Goal: Task Accomplishment & Management: Use online tool/utility

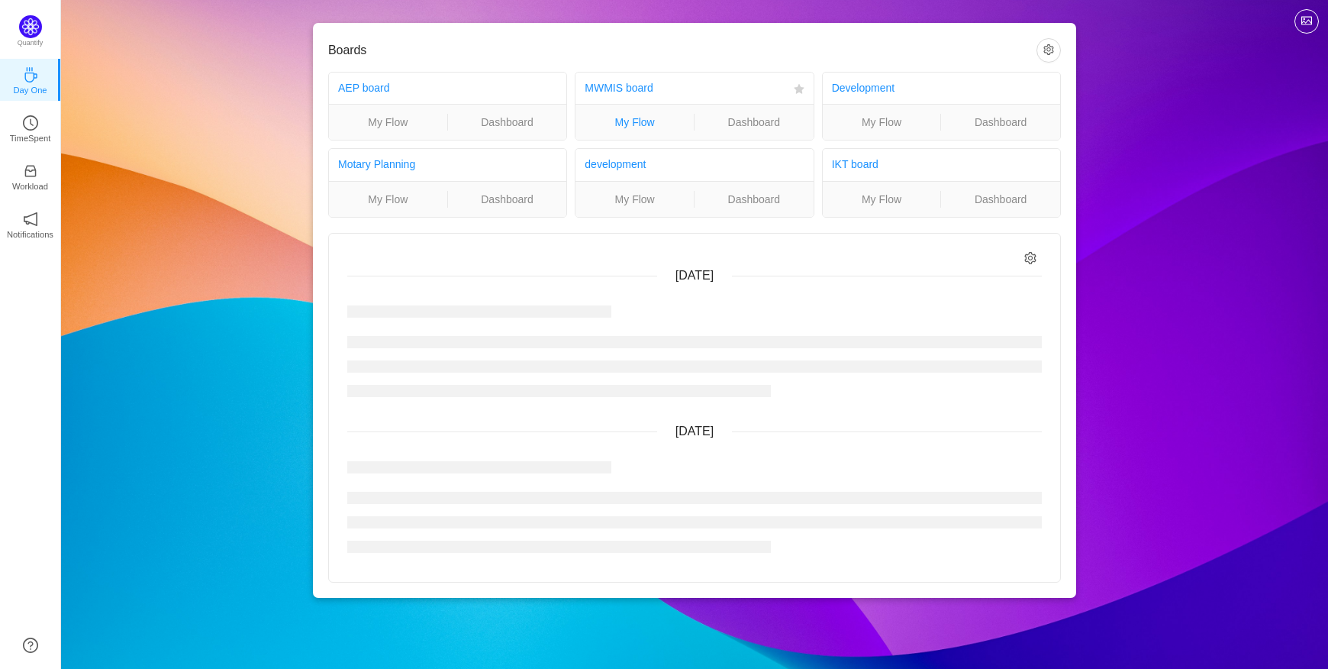
click at [624, 115] on link "My Flow" at bounding box center [634, 122] width 118 height 17
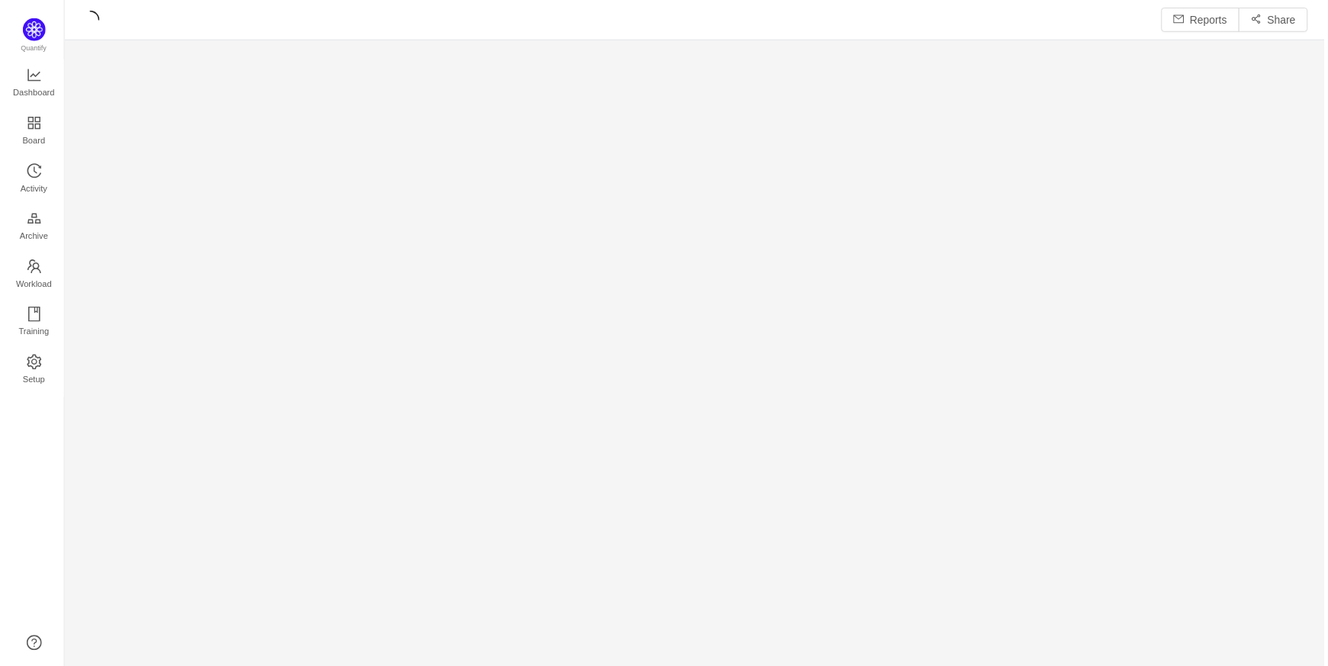
scroll to position [640, 1221]
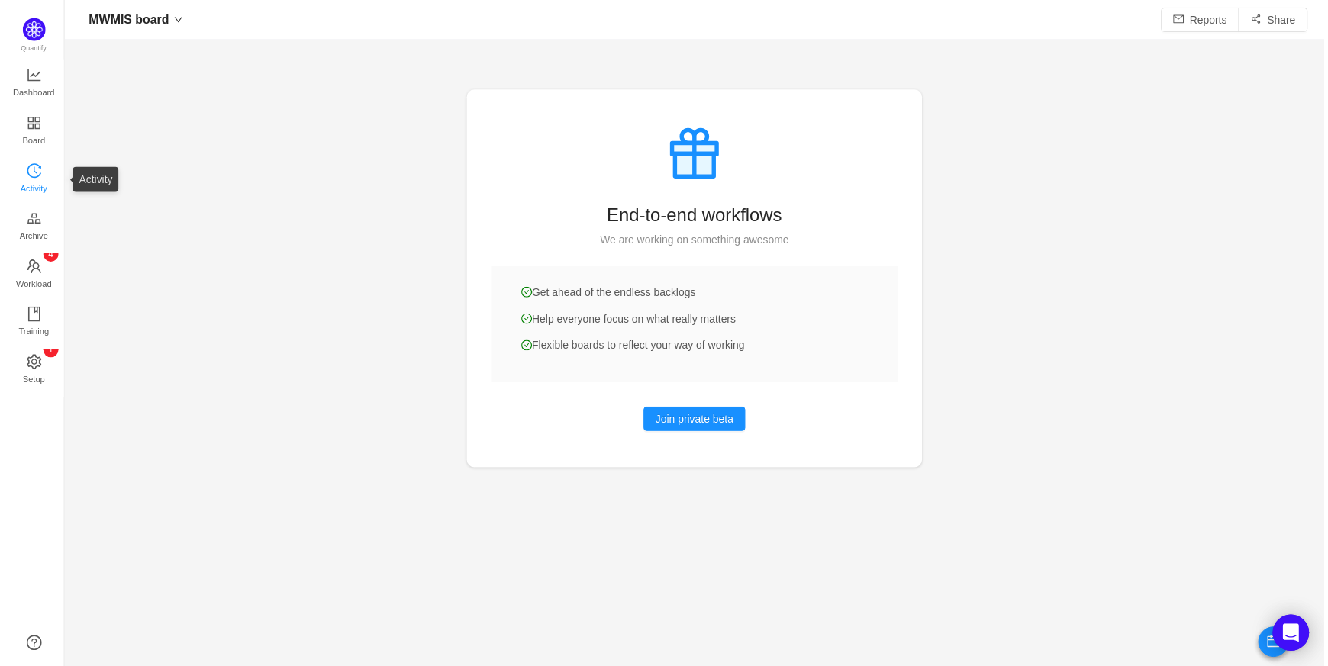
scroll to position [22, 22]
click at [38, 189] on span "Activity" at bounding box center [30, 189] width 27 height 31
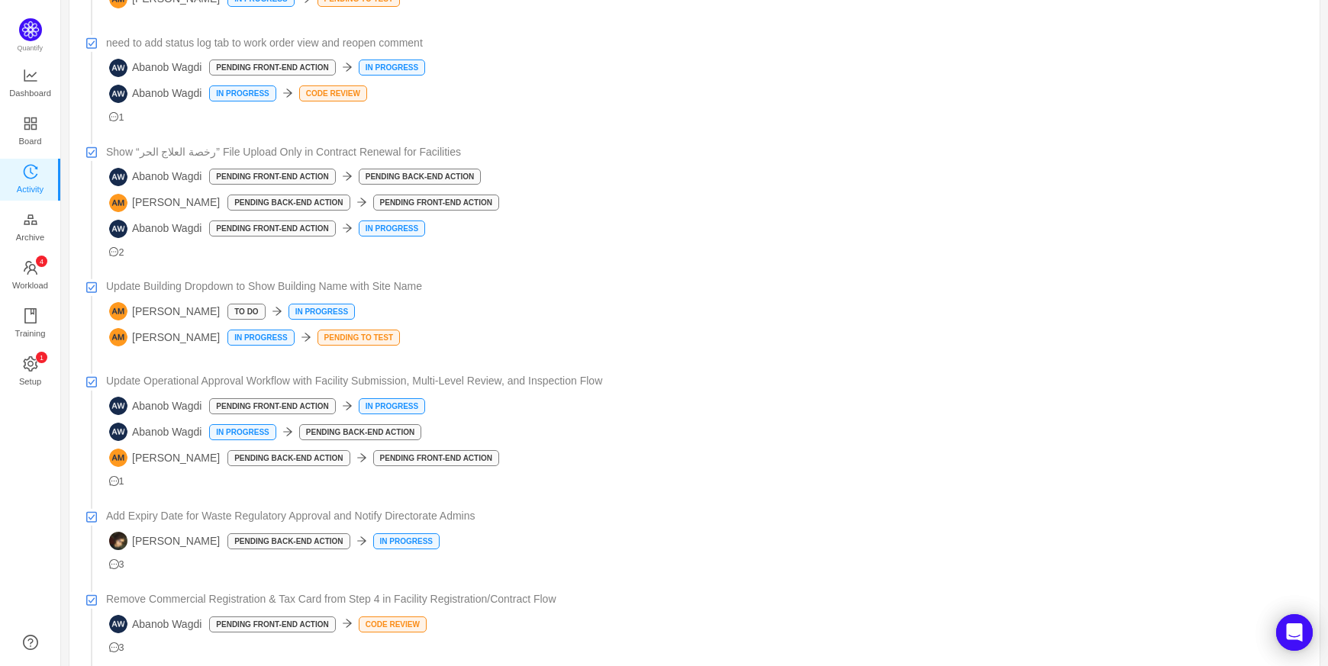
scroll to position [658, 0]
click at [43, 270] on span "Workload" at bounding box center [30, 285] width 36 height 31
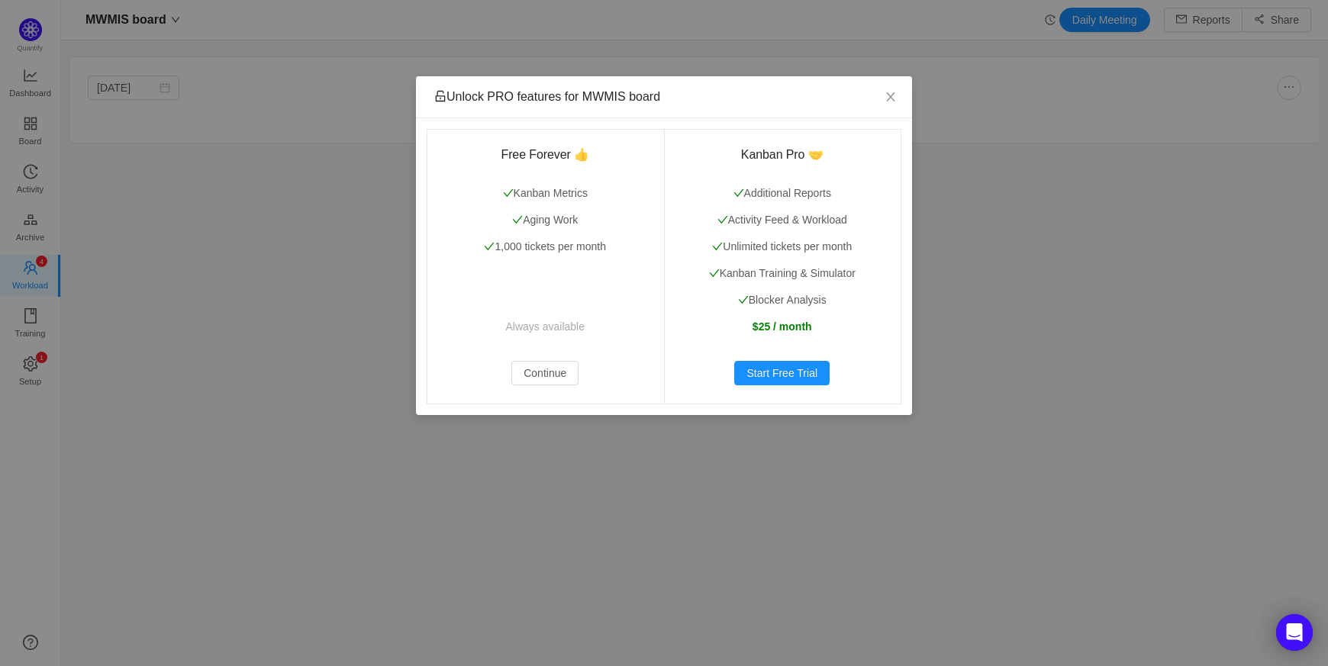
click at [929, 110] on div "Unlock PRO features for MWMIS board Free Forever 👍 Kanban Metrics Aging Work 1,…" at bounding box center [664, 333] width 1328 height 666
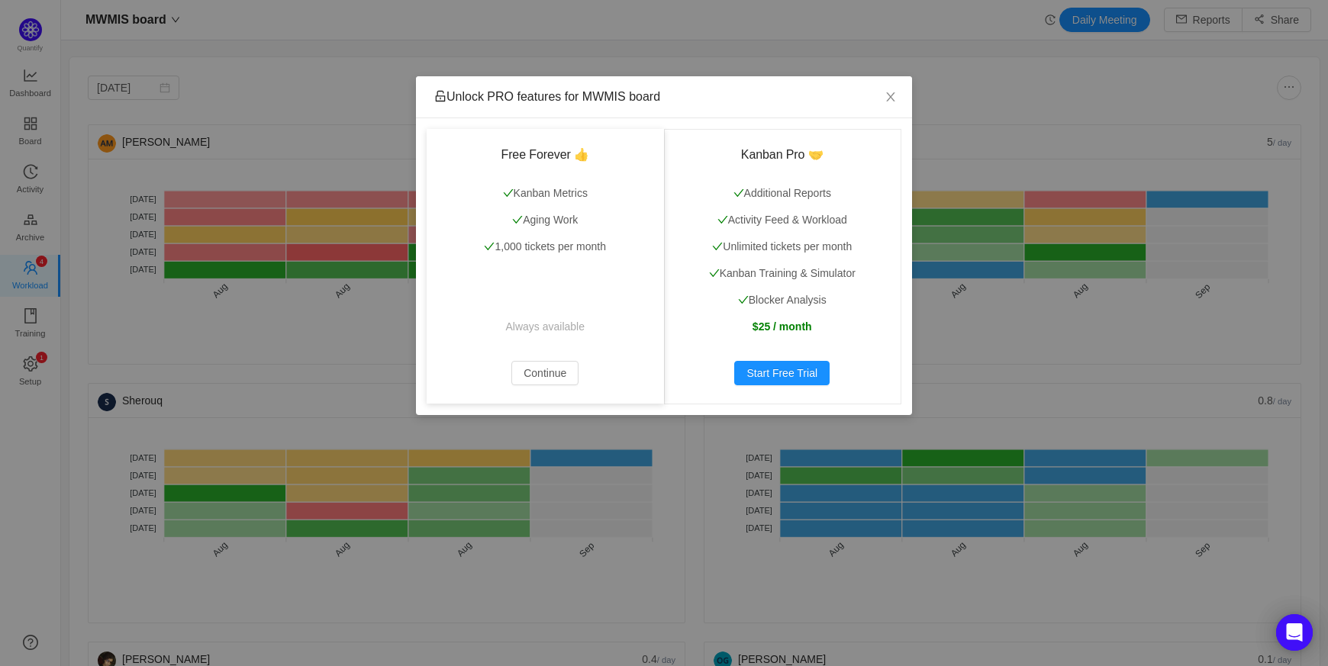
click at [548, 385] on div "Free Forever 👍 Kanban Metrics Aging Work 1,000 tickets per month Always availab…" at bounding box center [545, 266] width 237 height 275
click at [548, 375] on button "Continue" at bounding box center [544, 373] width 67 height 24
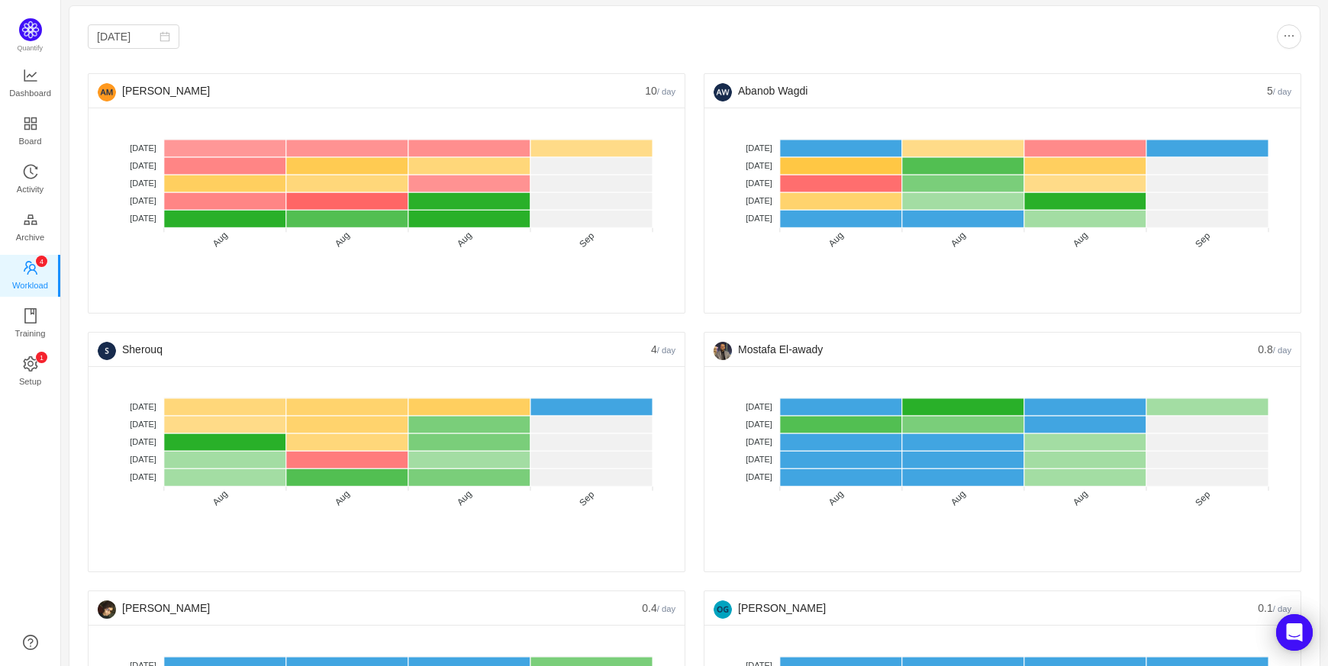
scroll to position [52, 0]
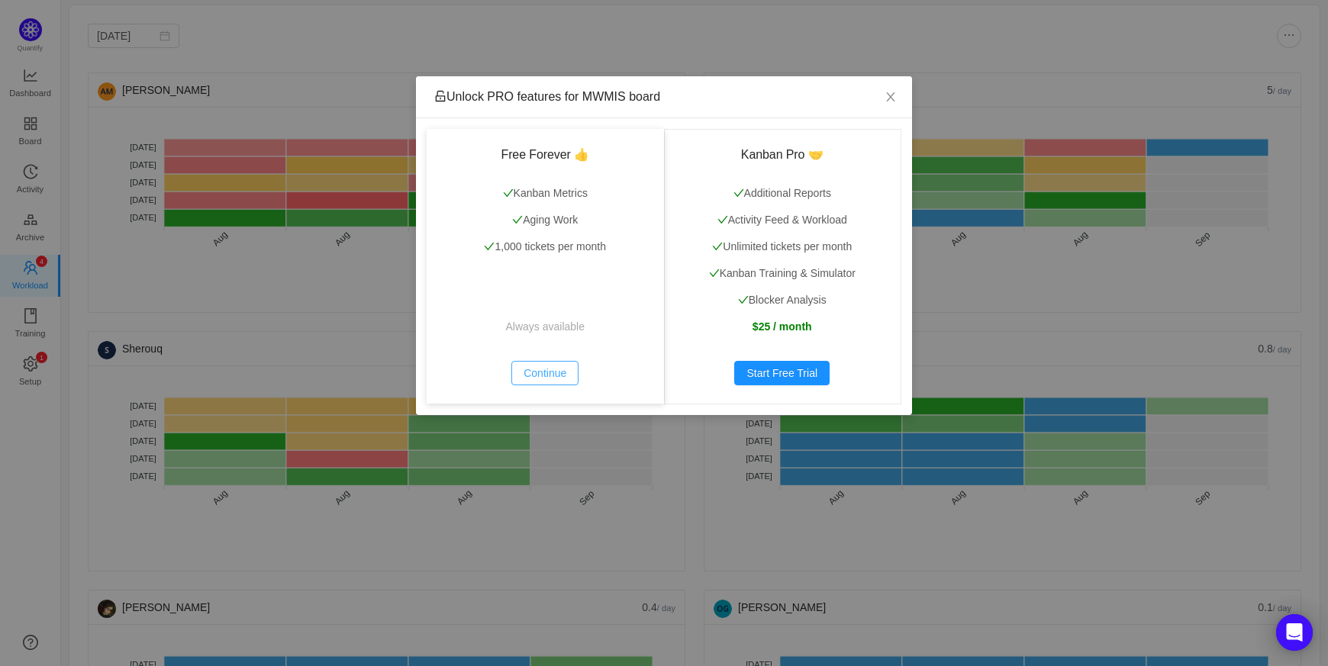
click at [551, 364] on button "Continue" at bounding box center [544, 373] width 67 height 24
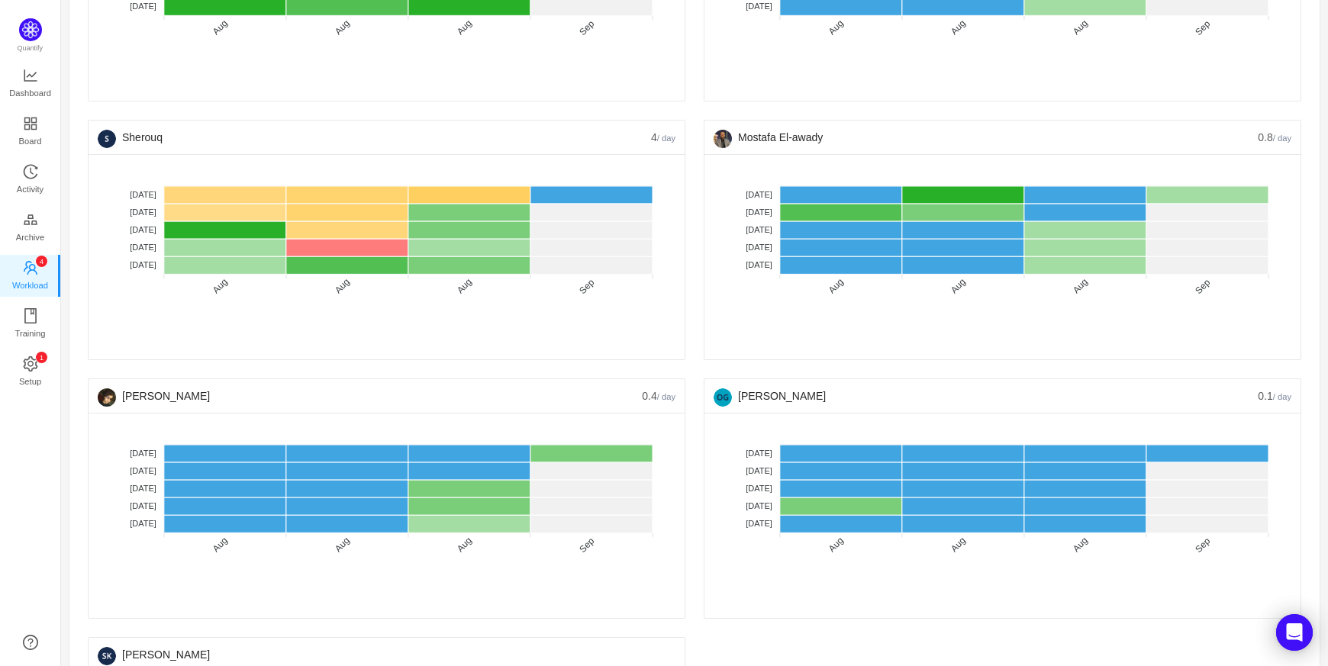
scroll to position [265, 0]
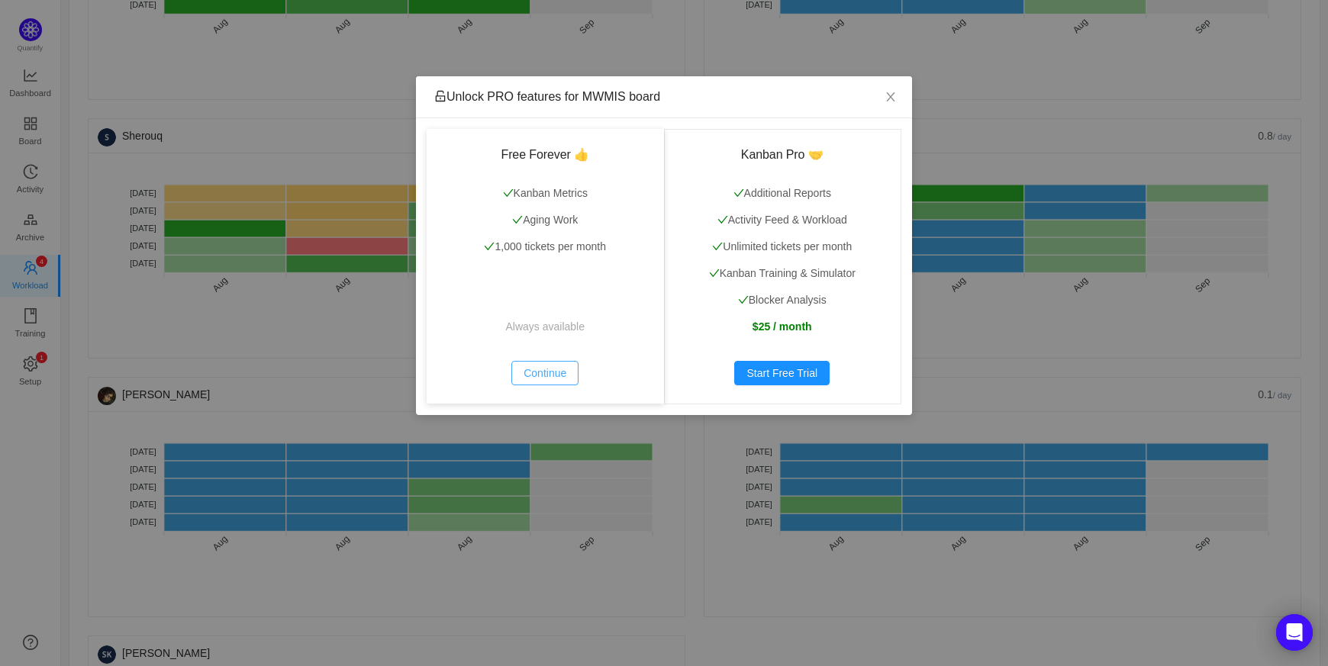
click at [539, 368] on button "Continue" at bounding box center [544, 373] width 67 height 24
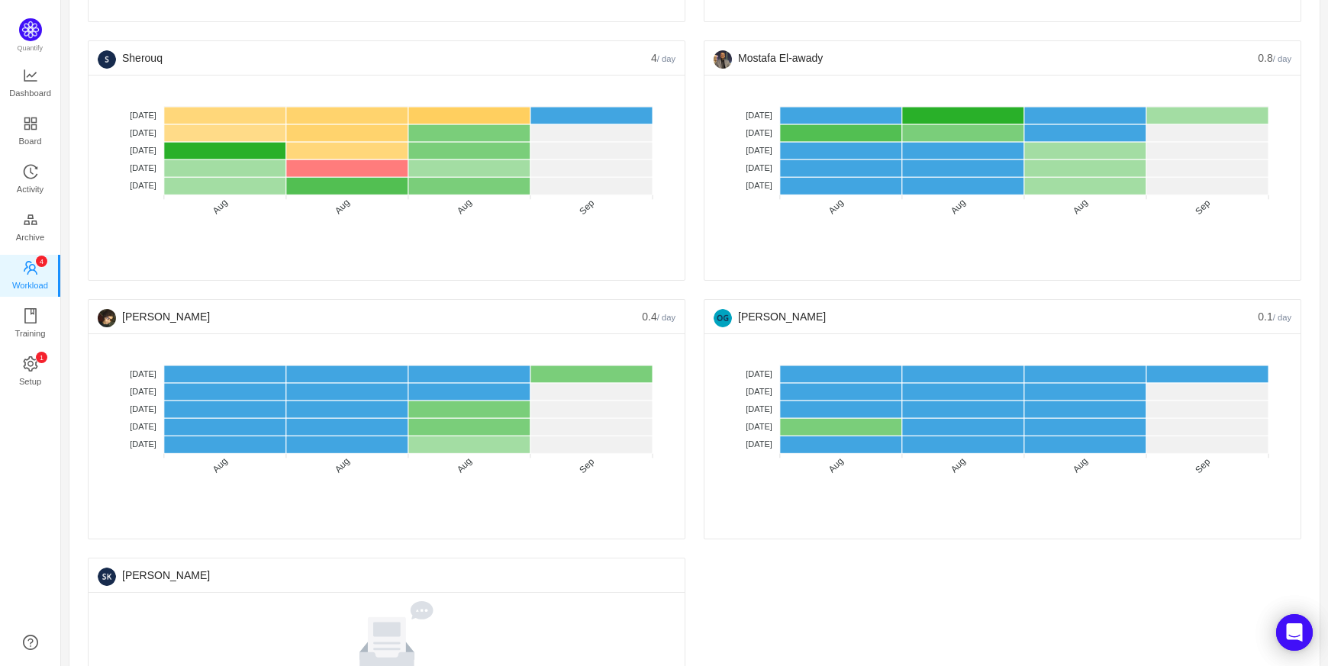
scroll to position [340, 0]
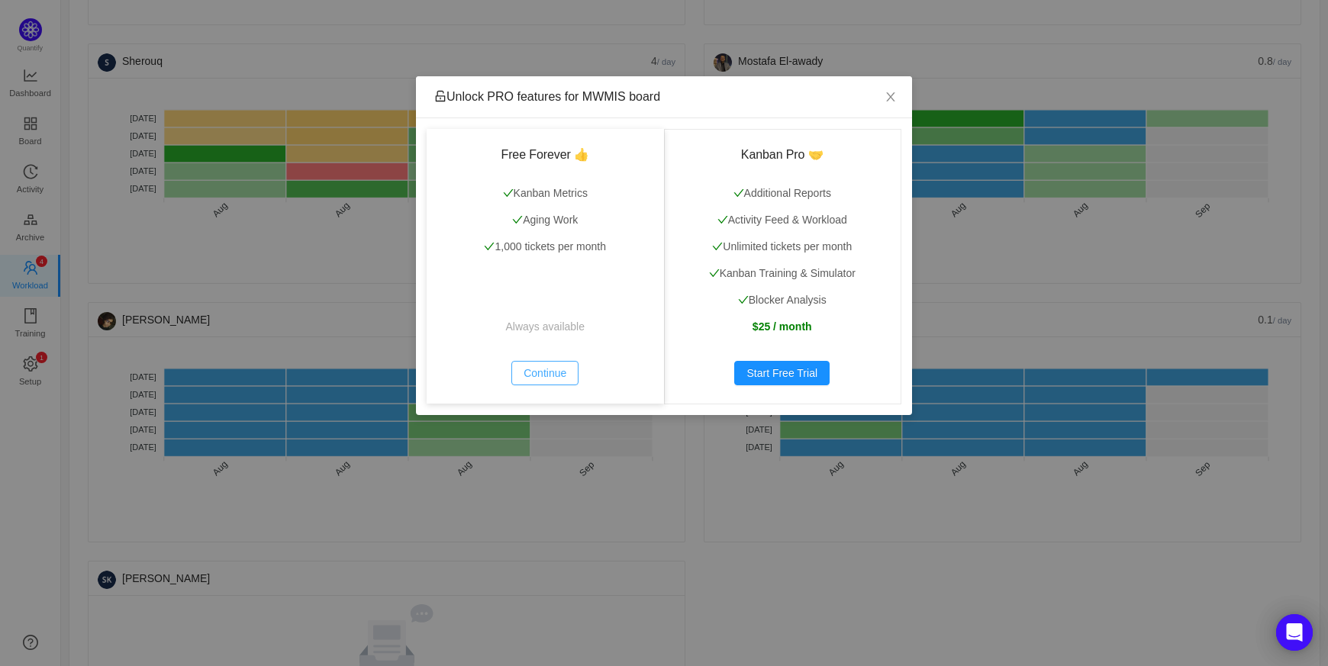
click at [539, 368] on button "Continue" at bounding box center [544, 373] width 67 height 24
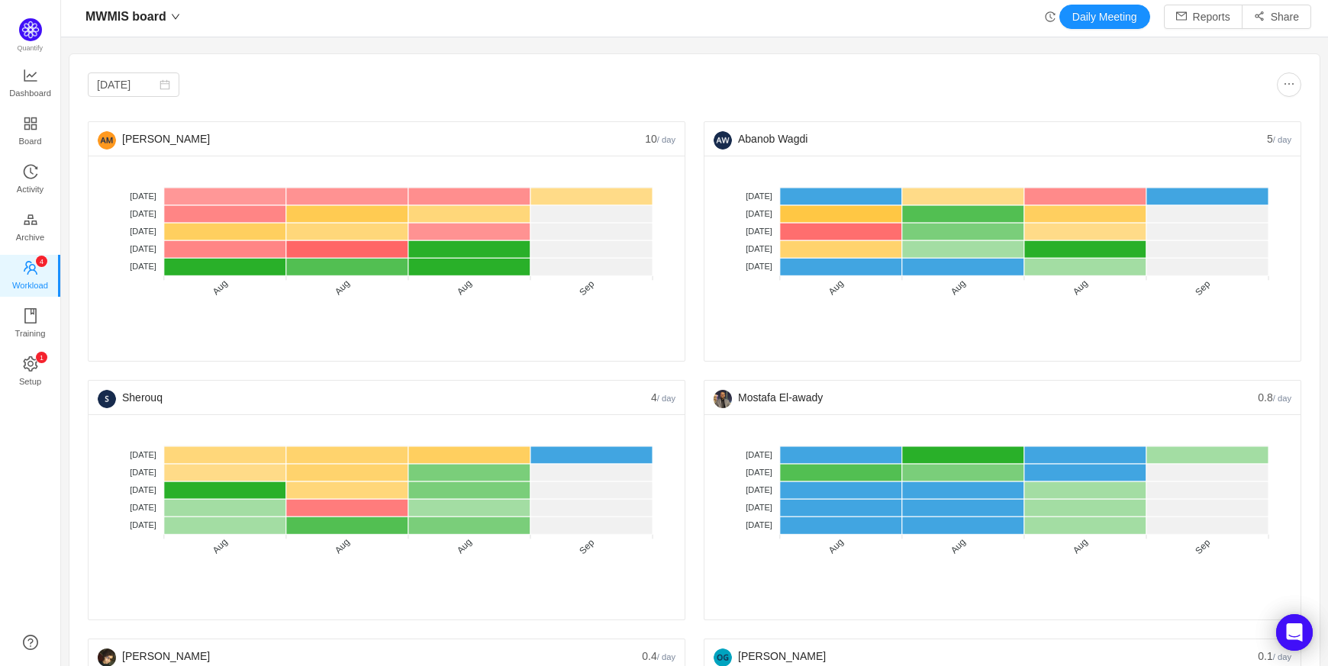
scroll to position [0, 0]
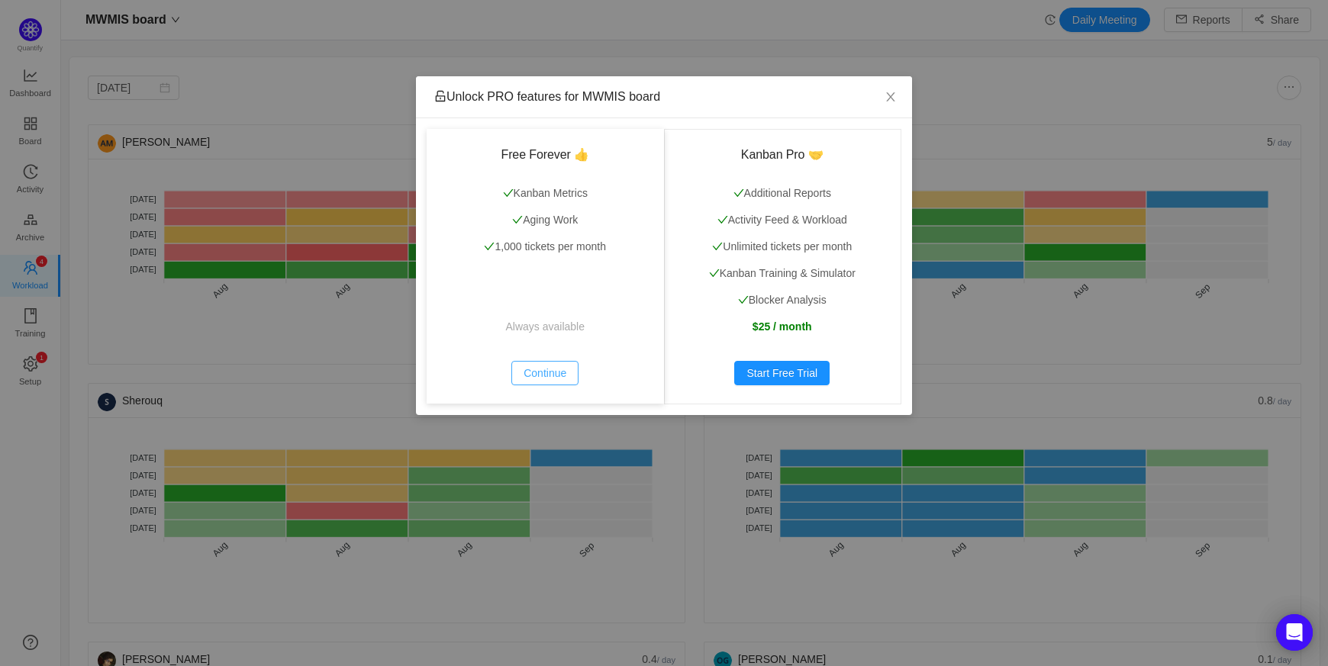
click at [564, 382] on button "Continue" at bounding box center [544, 373] width 67 height 24
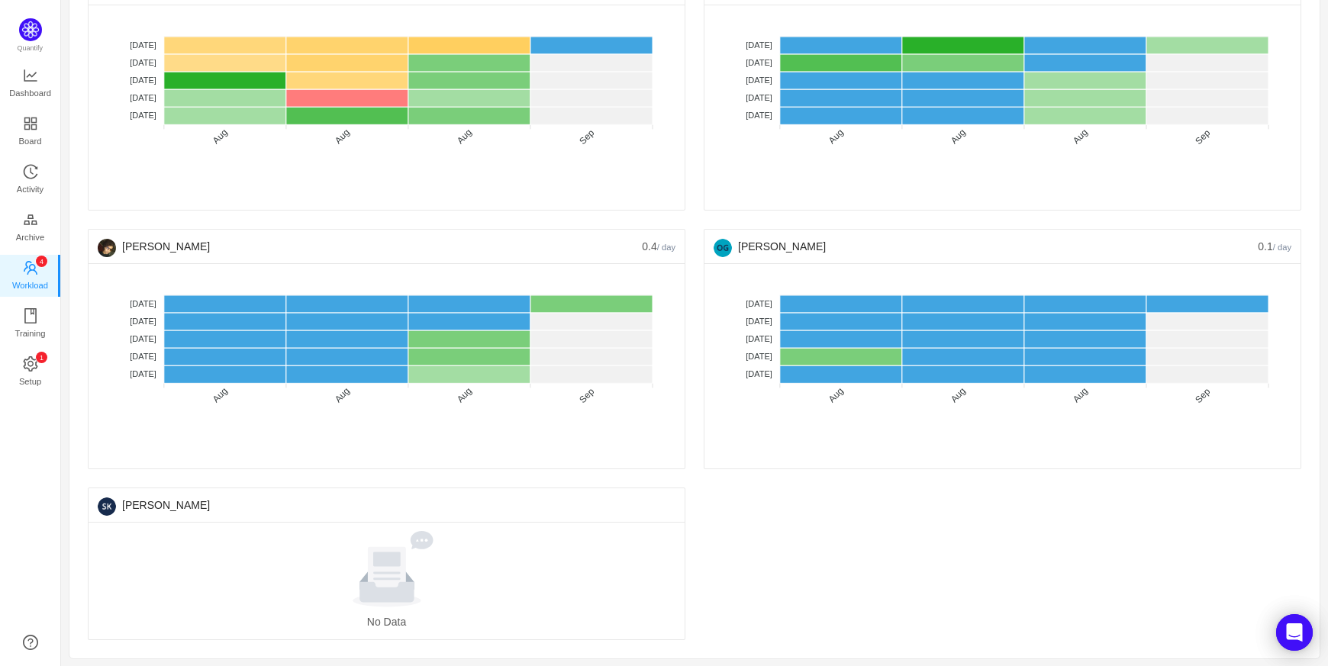
scroll to position [412, 0]
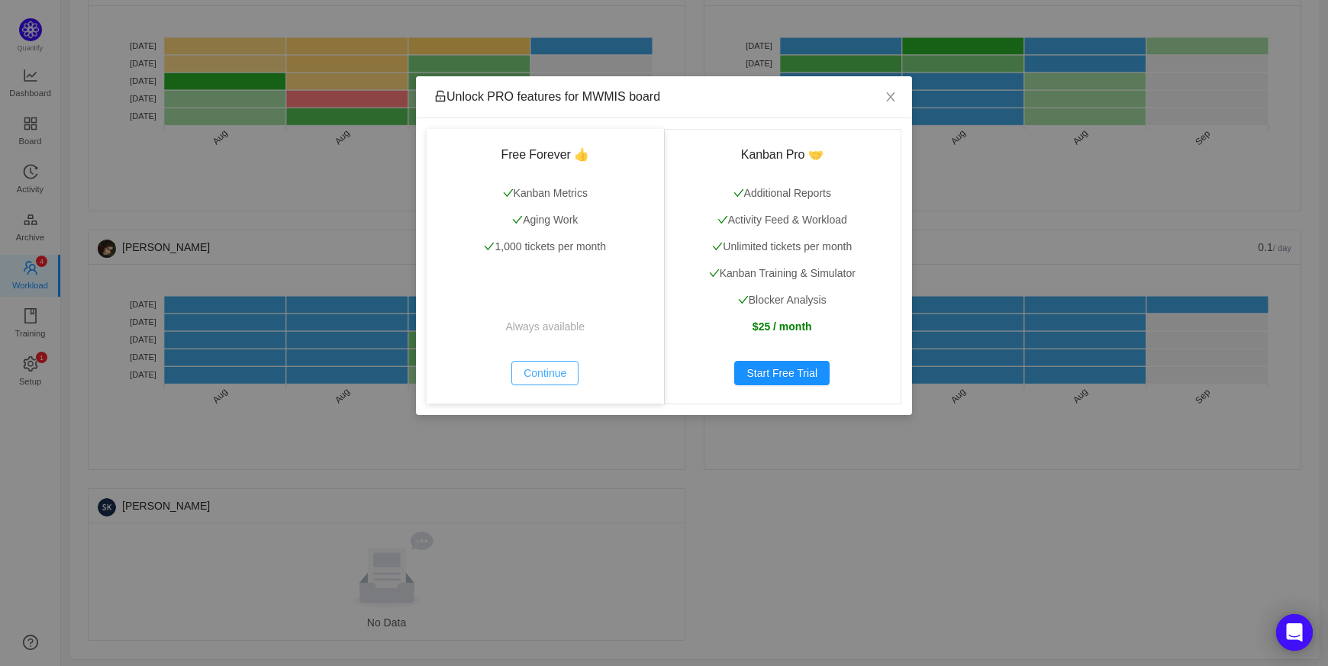
click at [564, 382] on button "Continue" at bounding box center [544, 373] width 67 height 24
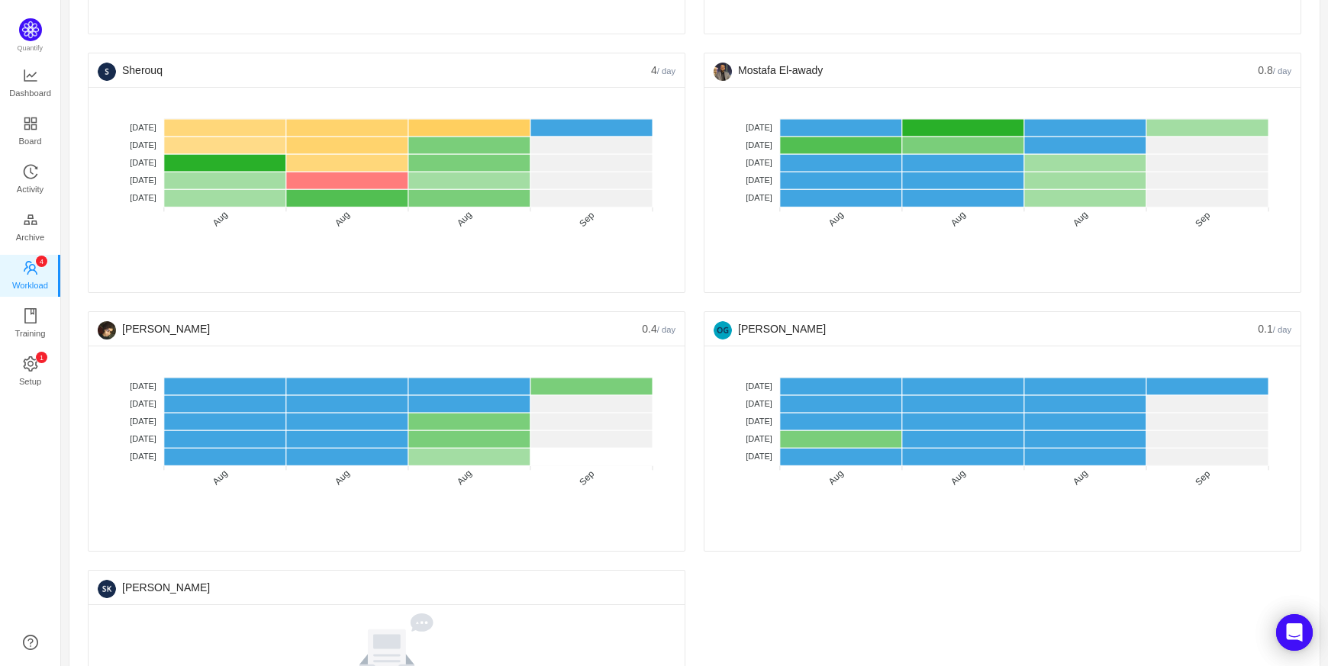
scroll to position [0, 0]
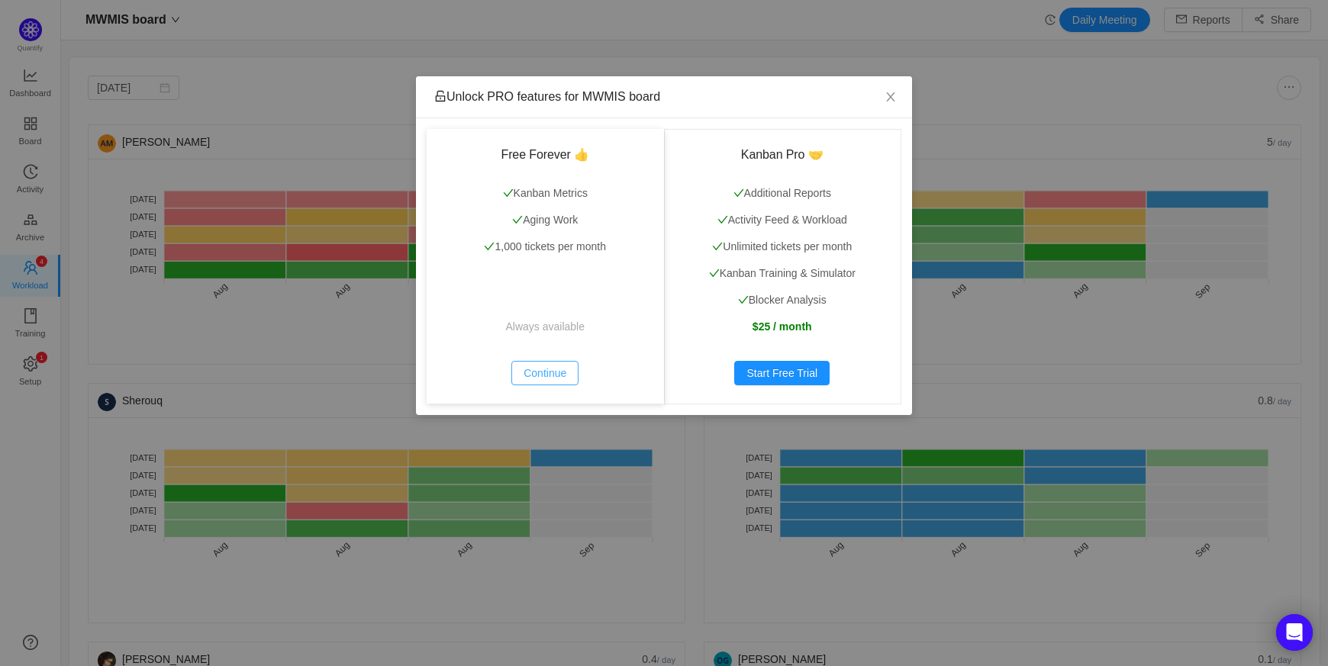
click at [545, 379] on button "Continue" at bounding box center [544, 373] width 67 height 24
click at [552, 387] on div "Free Forever 👍 Kanban Metrics Aging Work 1,000 tickets per month Always availab…" at bounding box center [545, 266] width 237 height 275
click at [553, 376] on button "Continue" at bounding box center [544, 373] width 67 height 24
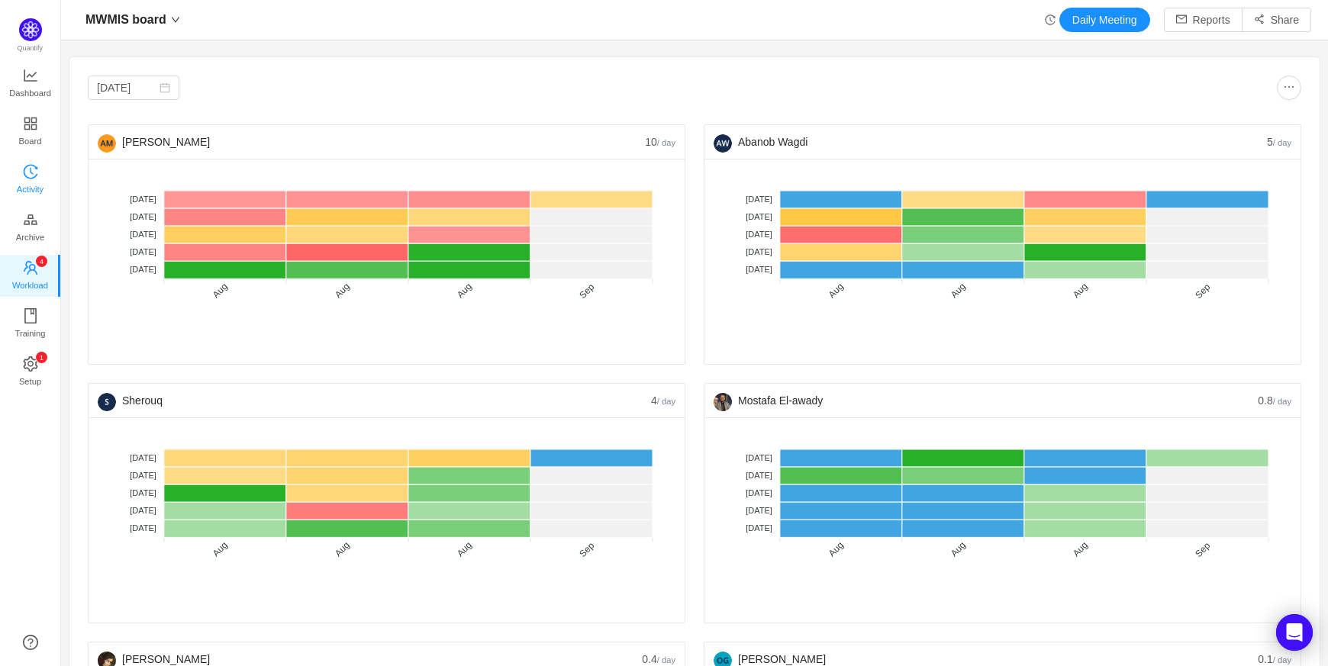
click at [31, 191] on span "Activity" at bounding box center [30, 189] width 27 height 31
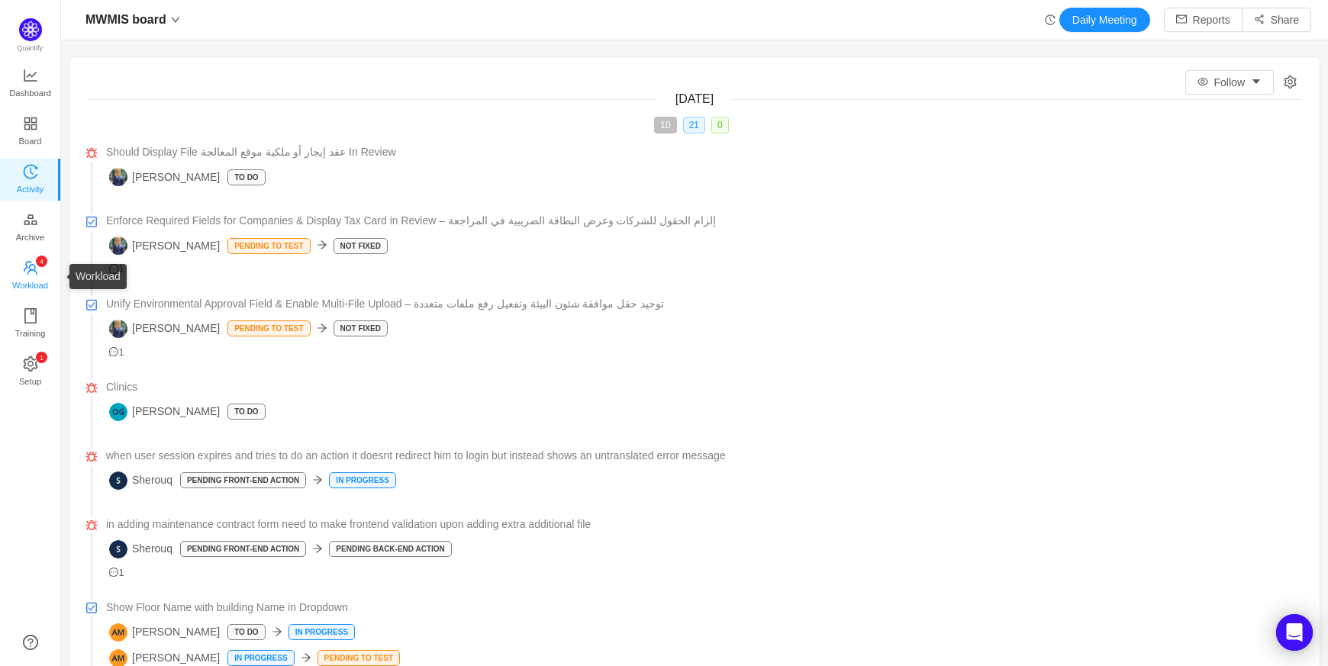
click at [34, 276] on span "Workload" at bounding box center [30, 285] width 36 height 31
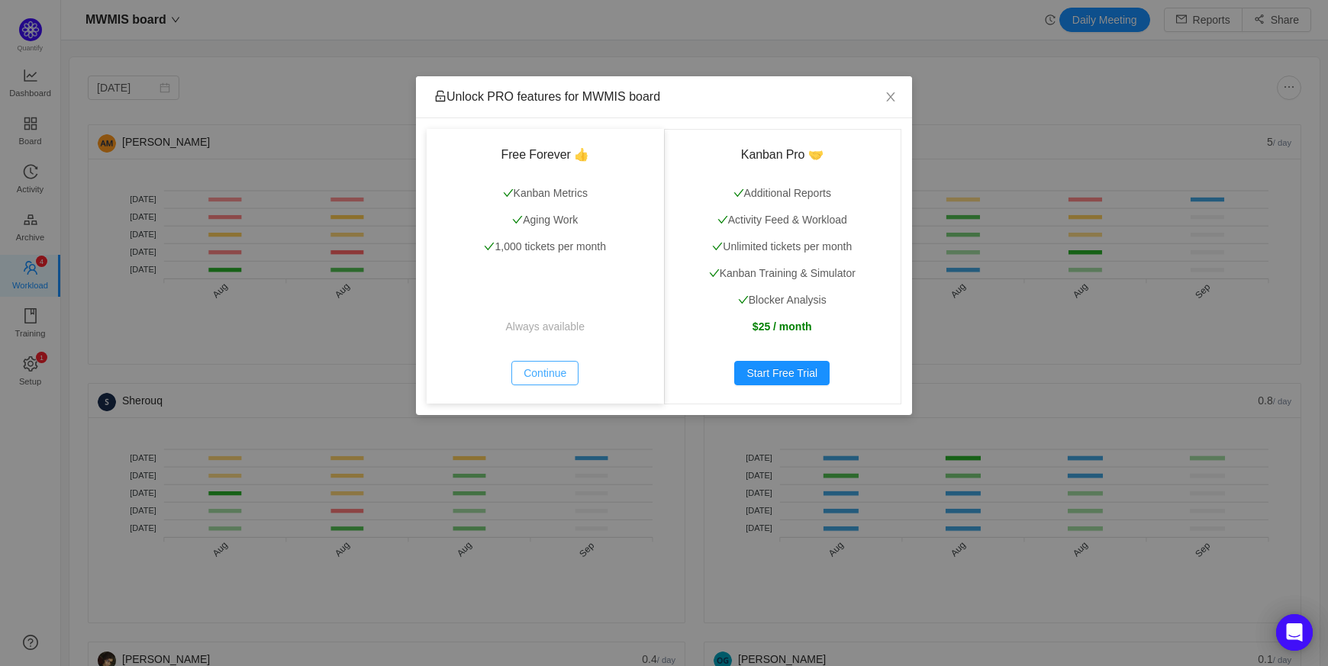
click at [572, 374] on button "Continue" at bounding box center [544, 373] width 67 height 24
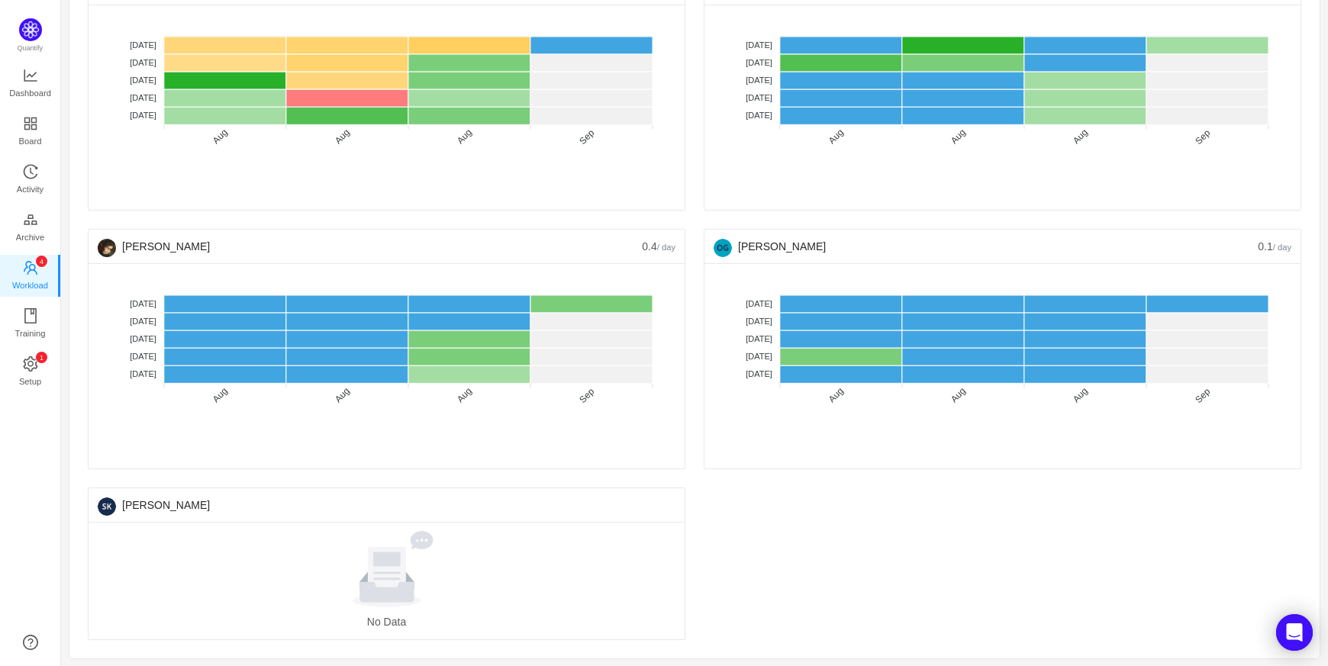
scroll to position [413, 0]
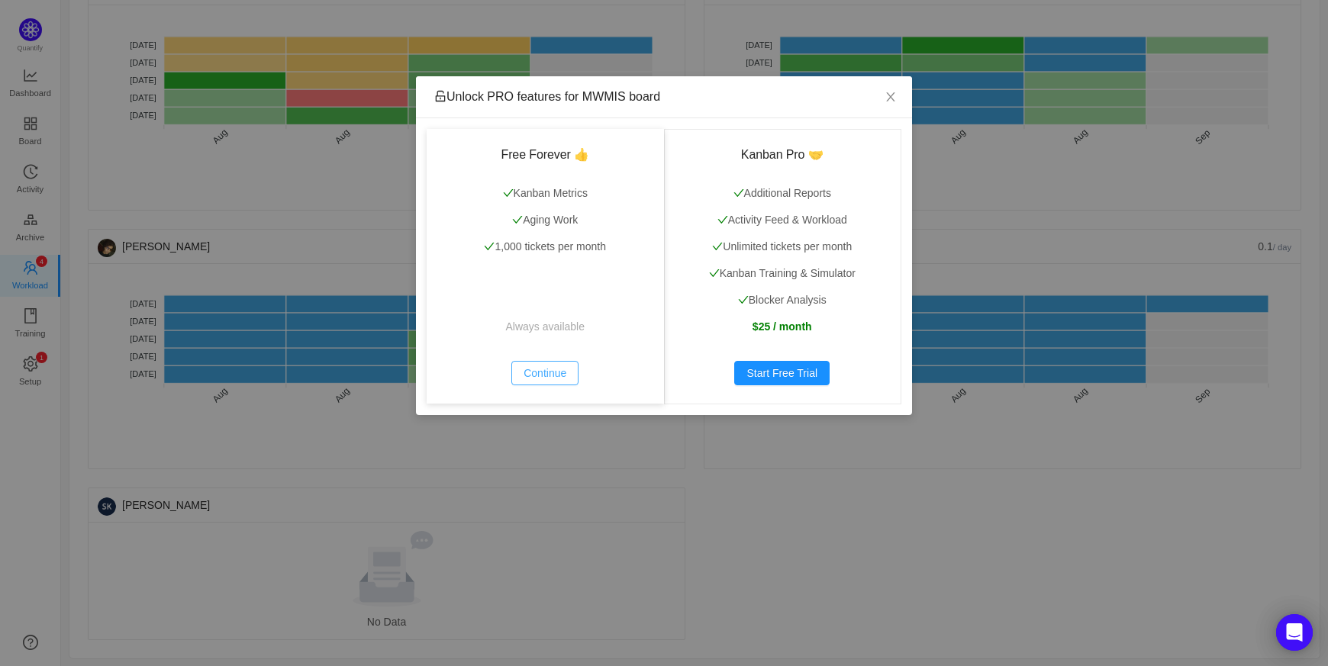
click at [553, 368] on button "Continue" at bounding box center [544, 373] width 67 height 24
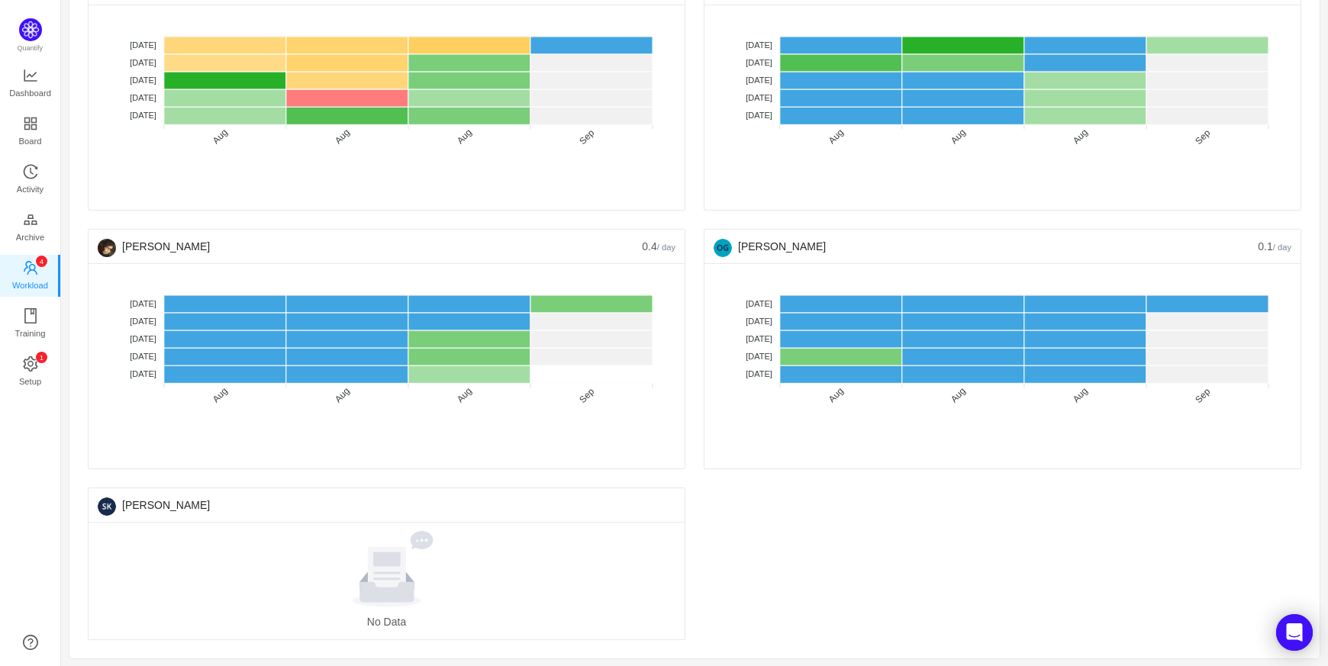
scroll to position [0, 0]
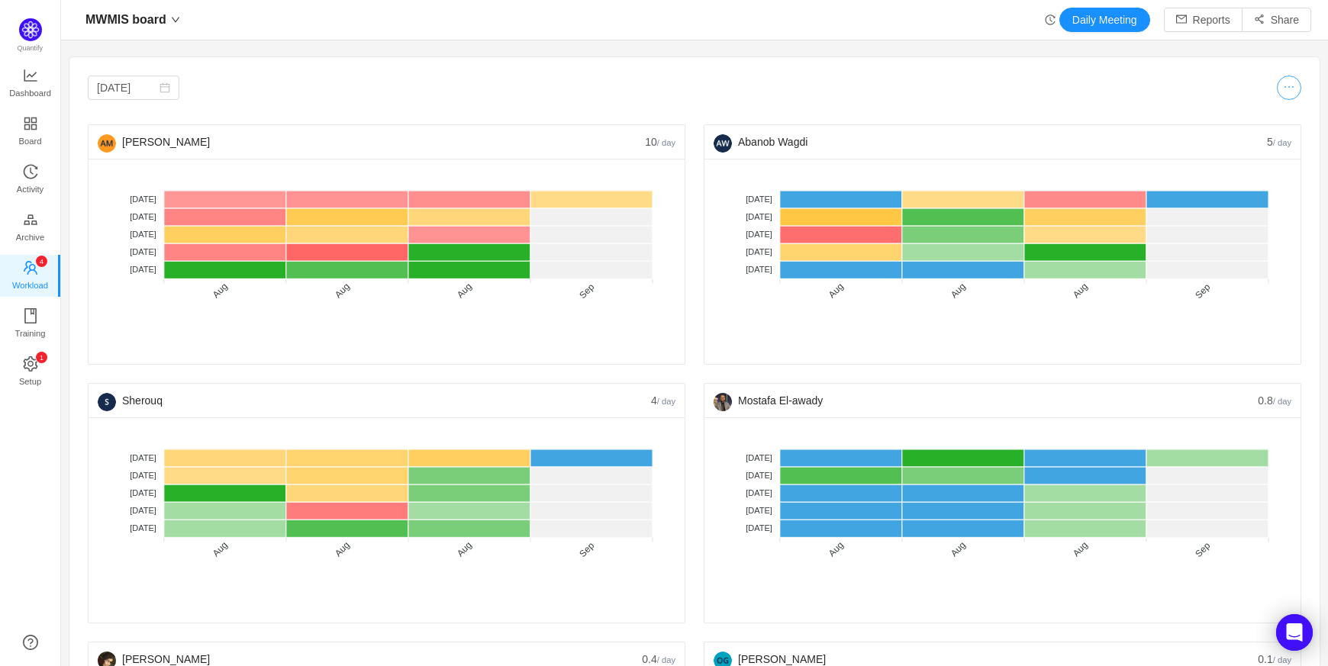
click at [1282, 82] on button "button" at bounding box center [1289, 88] width 24 height 24
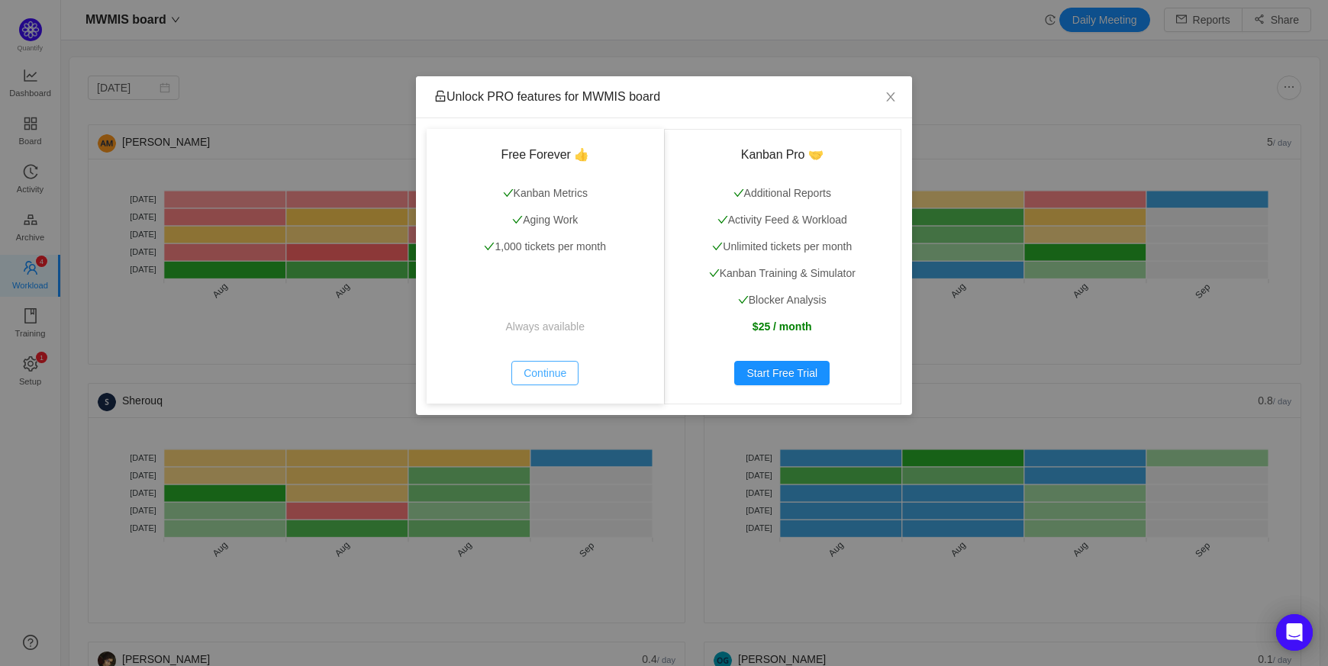
drag, startPoint x: 572, startPoint y: 371, endPoint x: 546, endPoint y: 373, distance: 25.3
click at [546, 373] on button "Continue" at bounding box center [544, 373] width 67 height 24
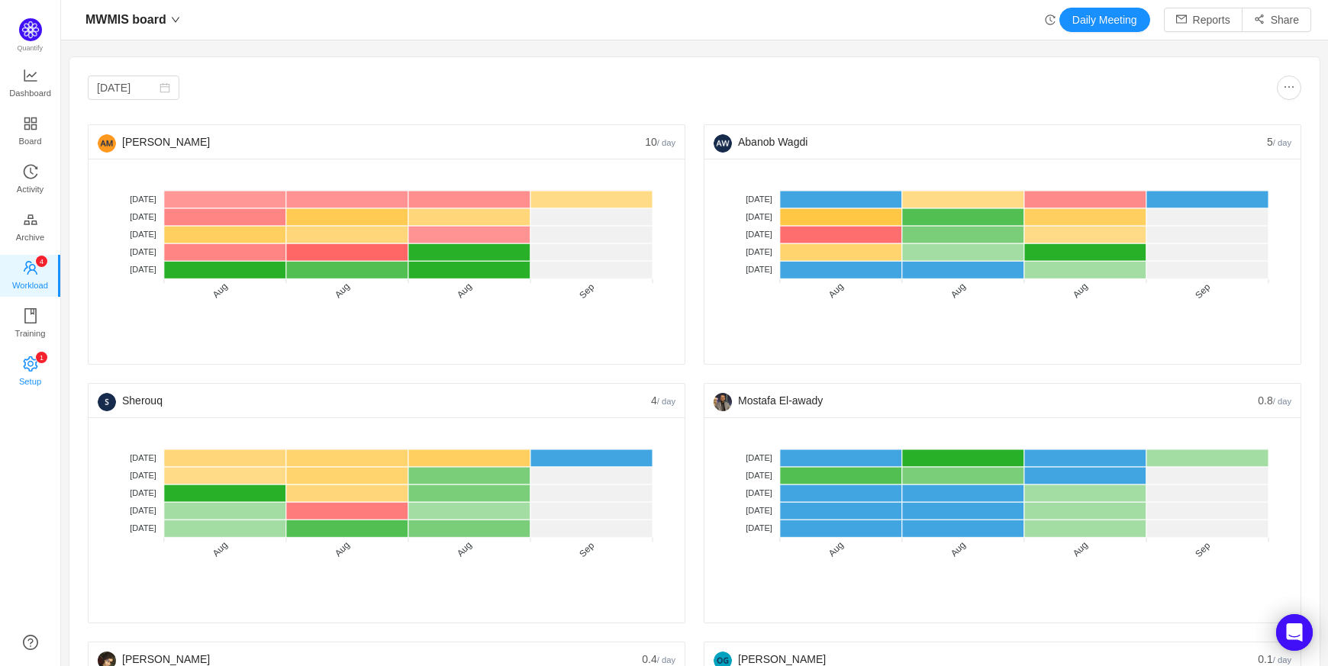
click at [31, 373] on span "Setup" at bounding box center [30, 381] width 22 height 31
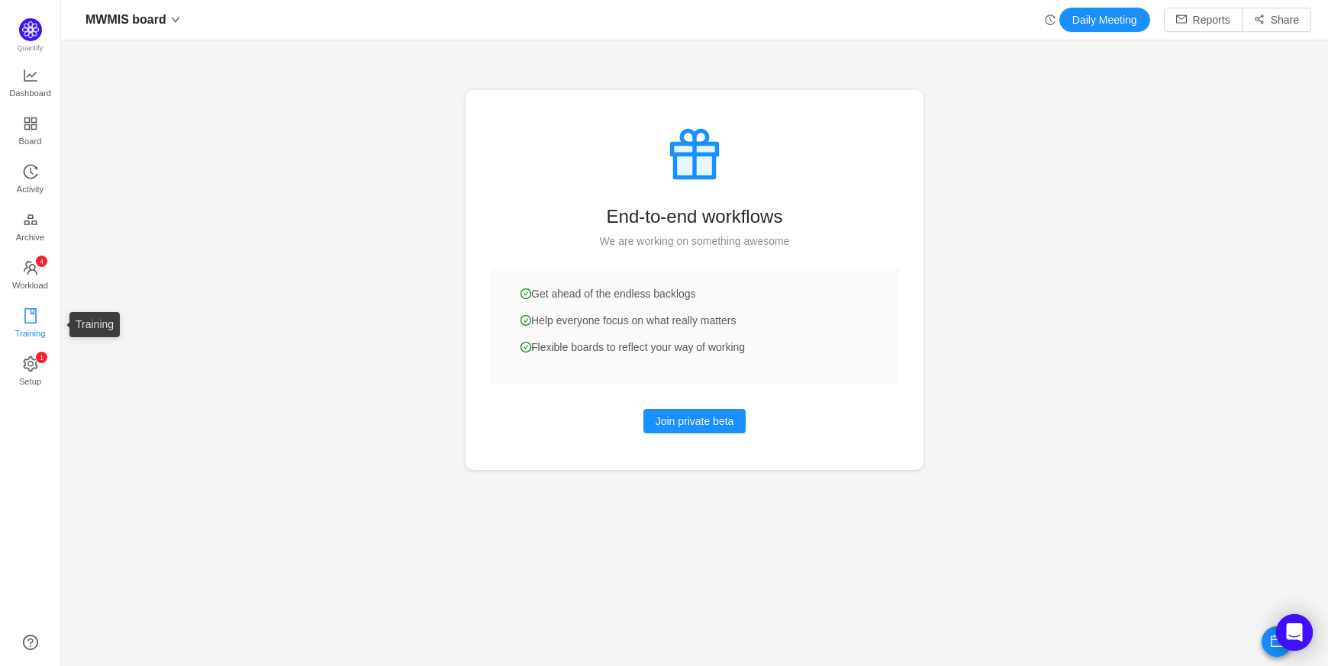
click at [35, 325] on span "Training" at bounding box center [30, 333] width 31 height 31
click at [34, 213] on icon "icon: gold" at bounding box center [30, 219] width 15 height 15
click at [21, 134] on span "Board" at bounding box center [30, 141] width 23 height 31
click at [27, 124] on icon "icon: appstore" at bounding box center [30, 123] width 12 height 12
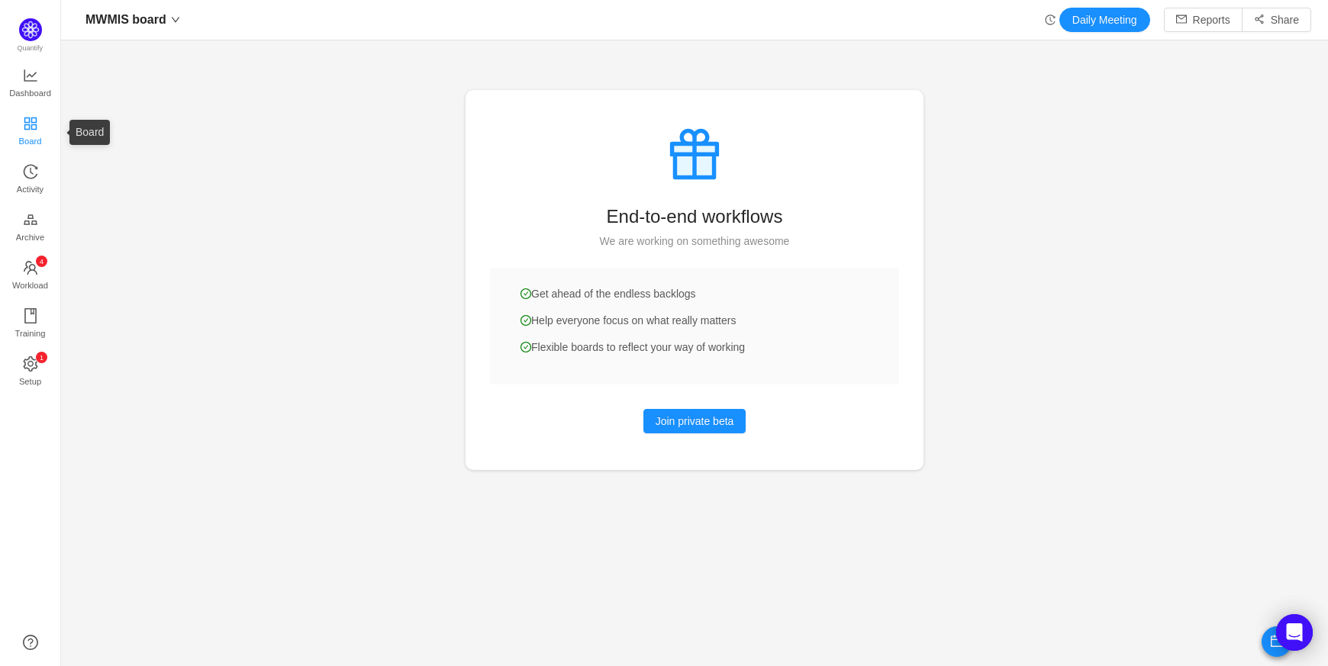
click at [27, 124] on icon "icon: appstore" at bounding box center [30, 123] width 12 height 12
click at [28, 189] on span "Activity" at bounding box center [30, 189] width 27 height 31
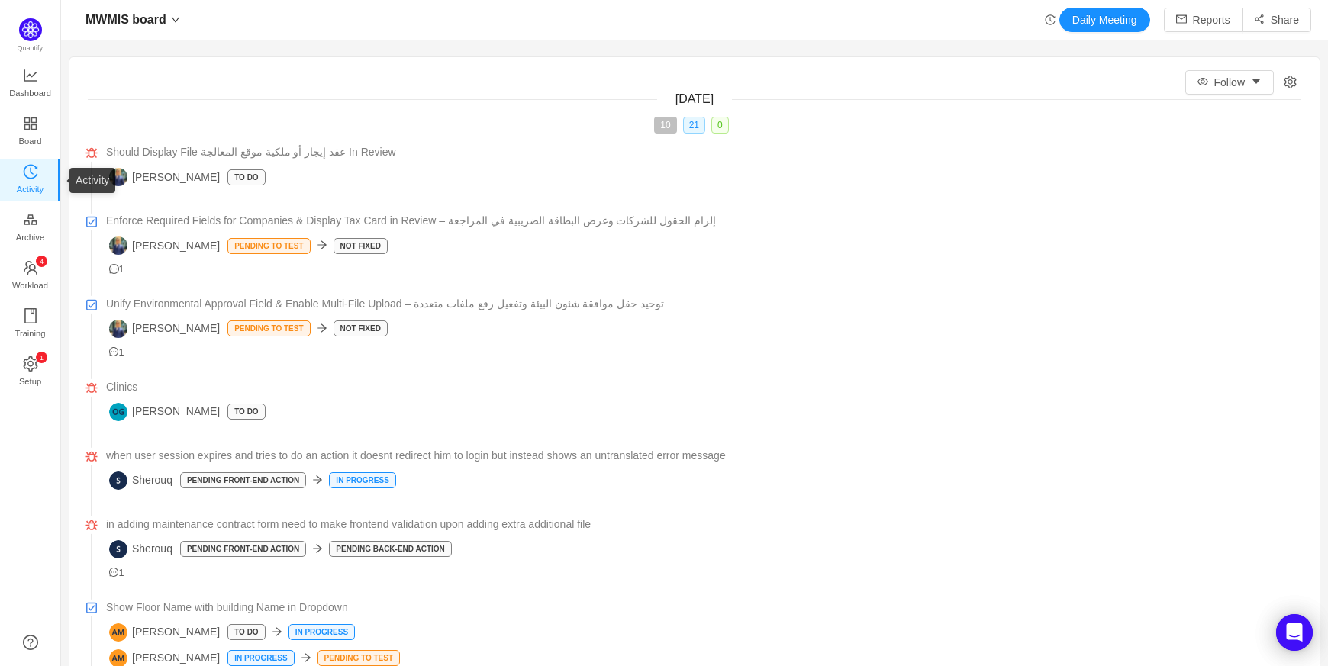
click at [28, 189] on span "Activity" at bounding box center [30, 189] width 27 height 31
click at [34, 79] on span "Dashboard" at bounding box center [30, 93] width 42 height 31
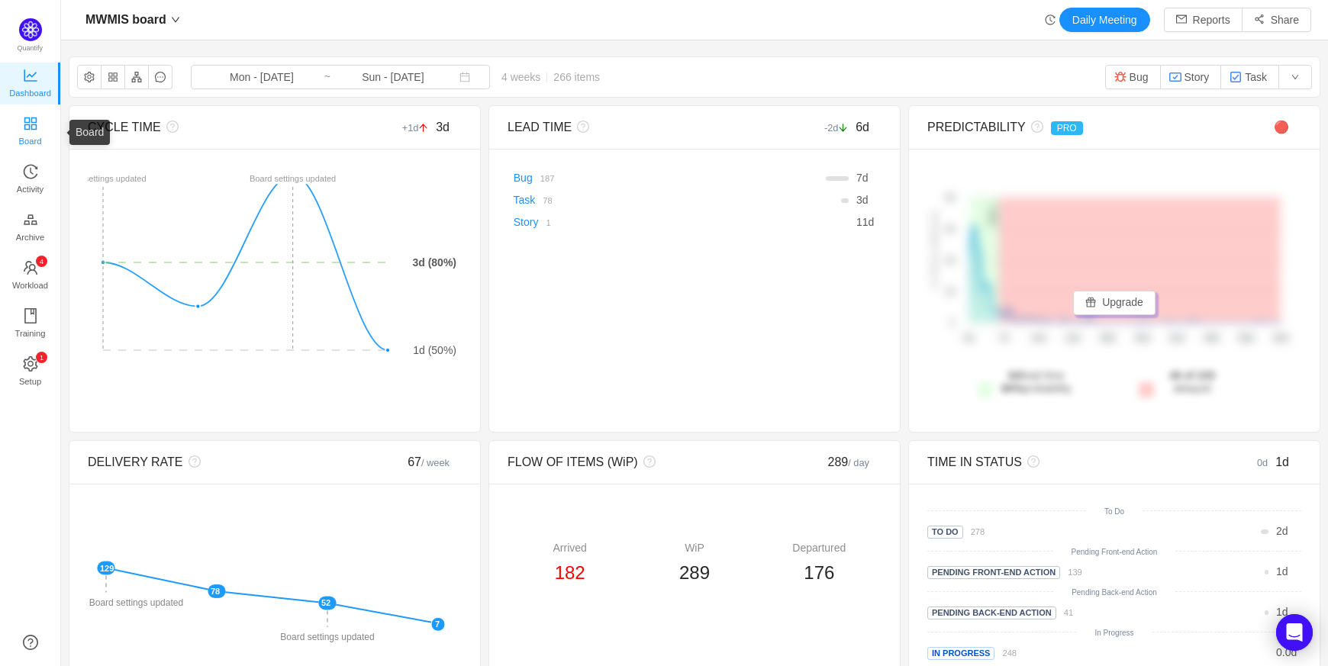
click at [27, 140] on span "Board" at bounding box center [30, 141] width 23 height 31
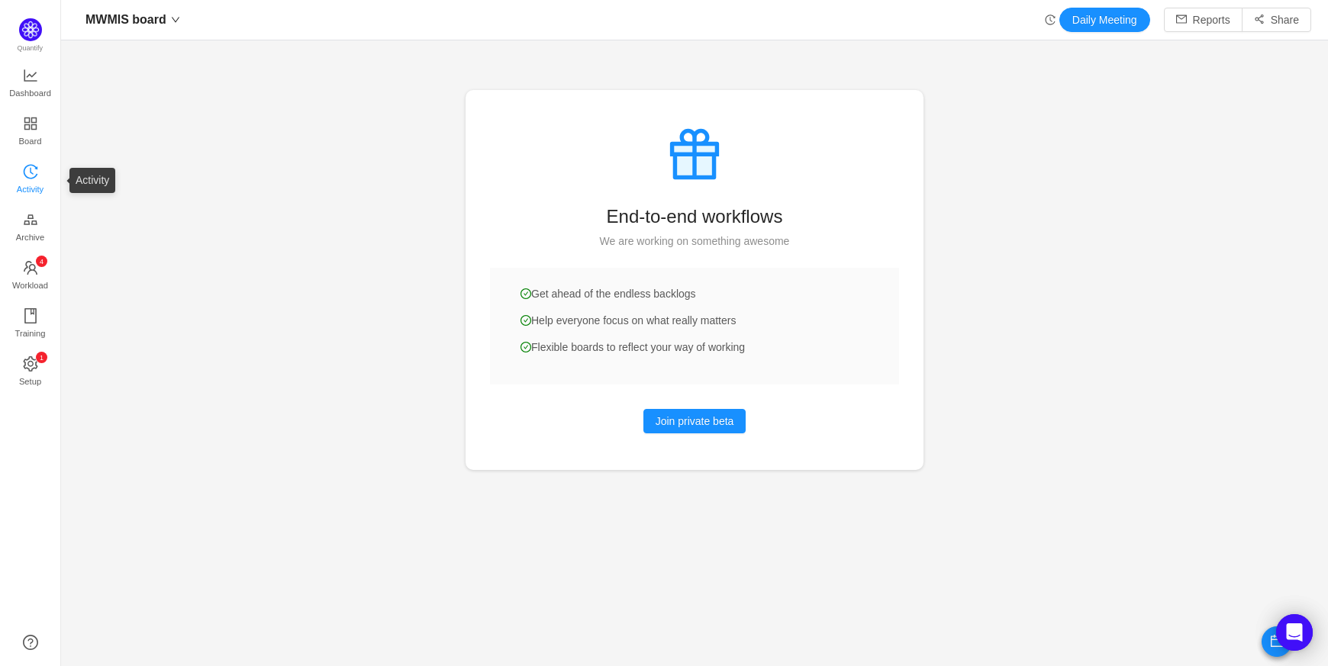
click at [27, 178] on span "Activity" at bounding box center [30, 189] width 27 height 31
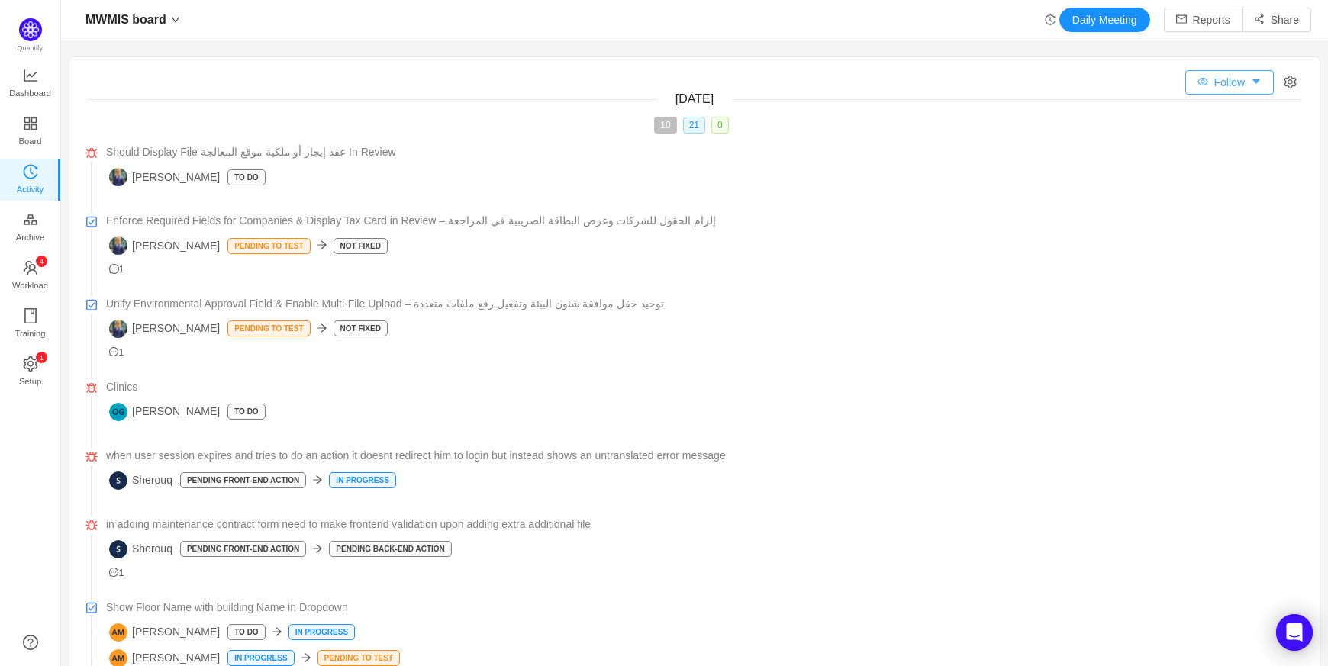
click at [1241, 77] on button "Follow" at bounding box center [1229, 82] width 89 height 24
click at [44, 281] on span "Workload" at bounding box center [30, 285] width 36 height 31
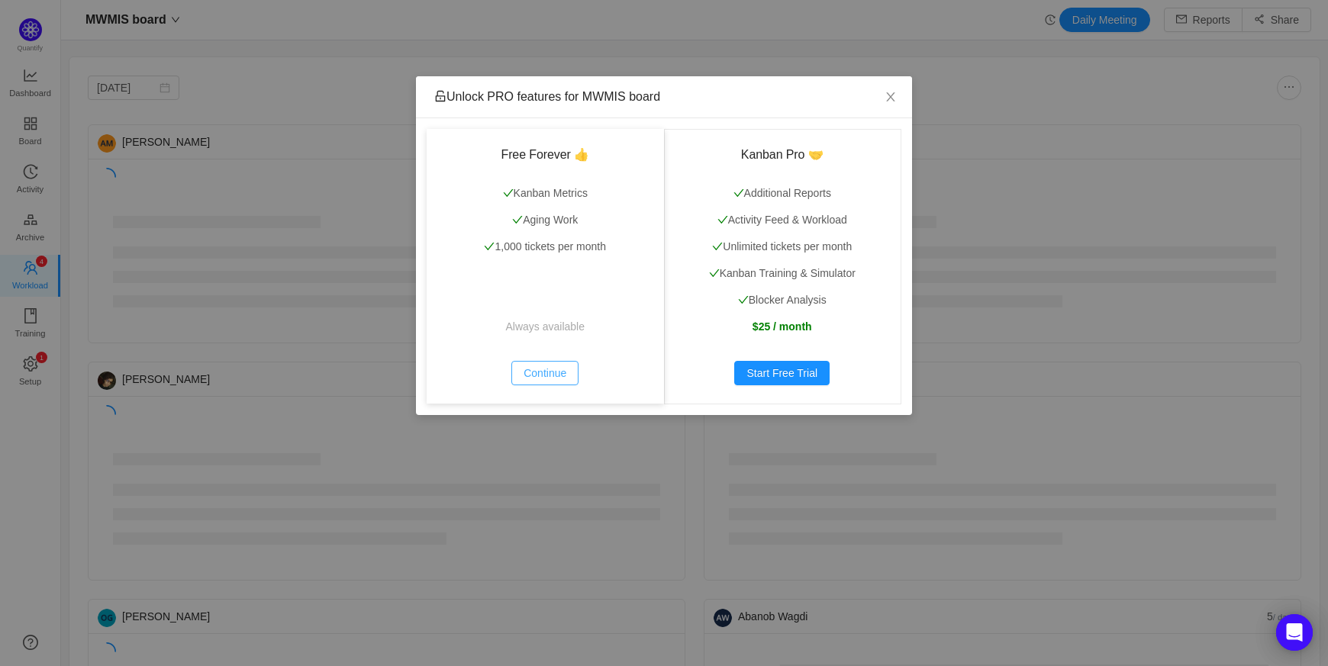
click at [553, 372] on button "Continue" at bounding box center [544, 373] width 67 height 24
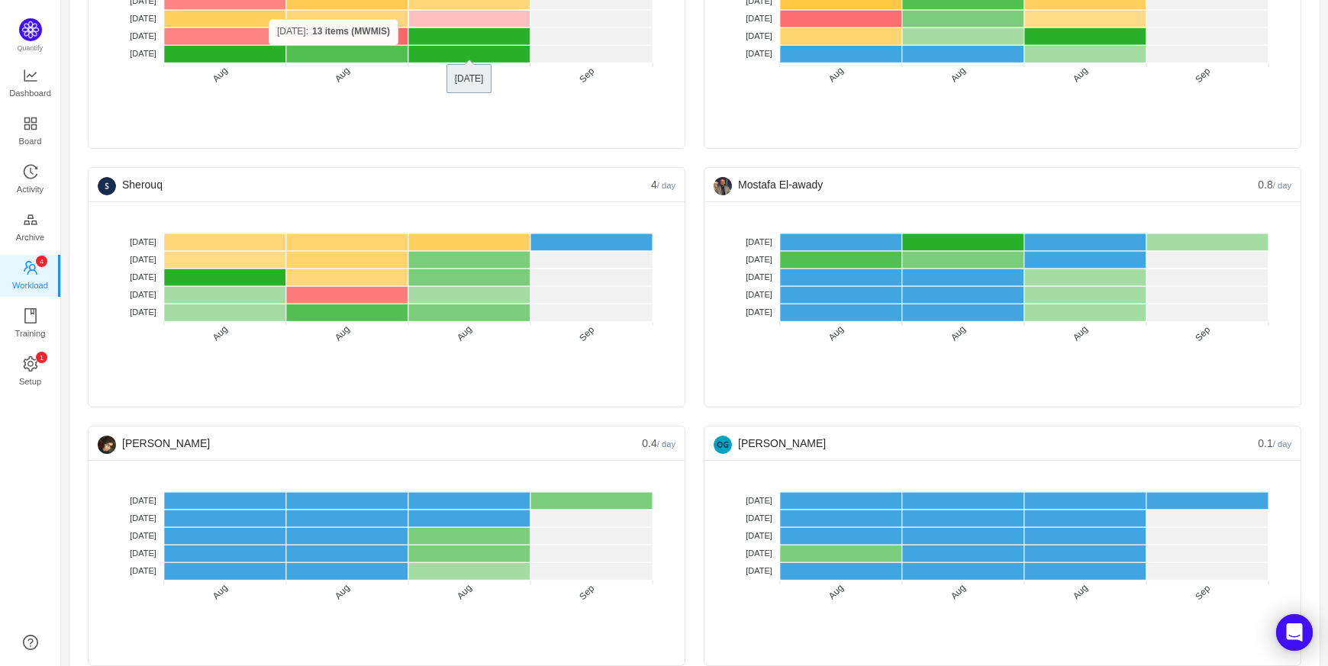
scroll to position [215, 0]
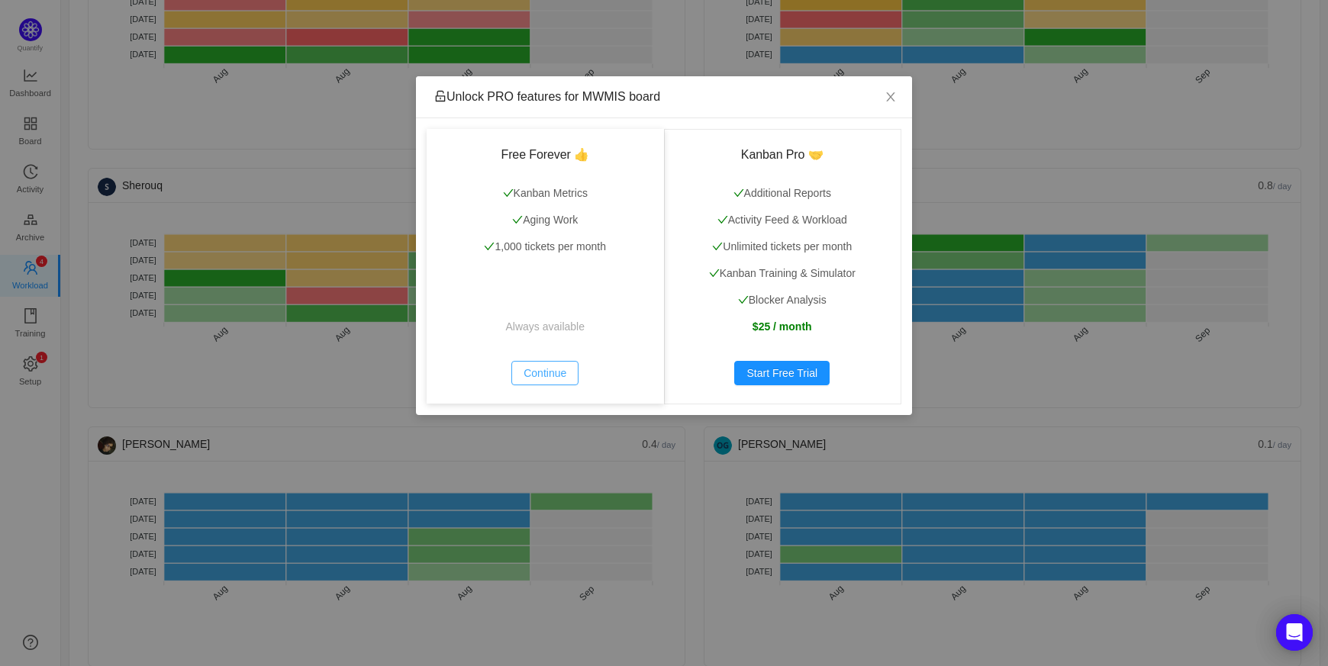
click at [559, 368] on button "Continue" at bounding box center [544, 373] width 67 height 24
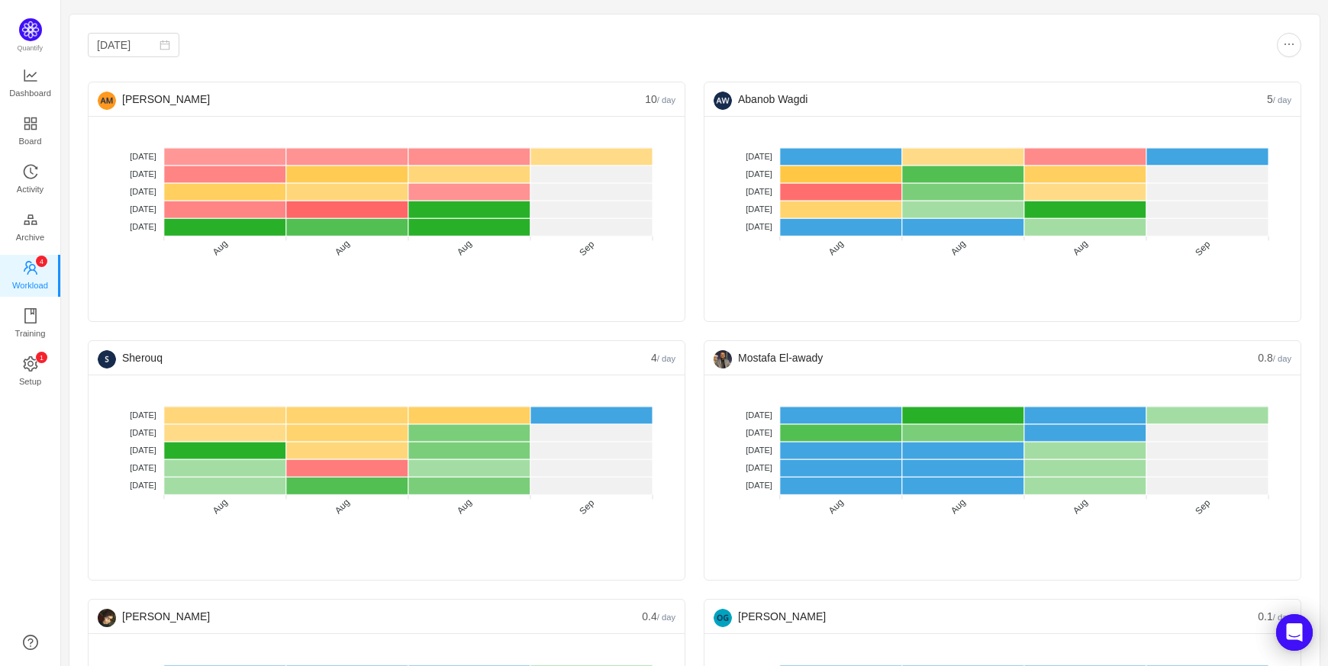
scroll to position [0, 0]
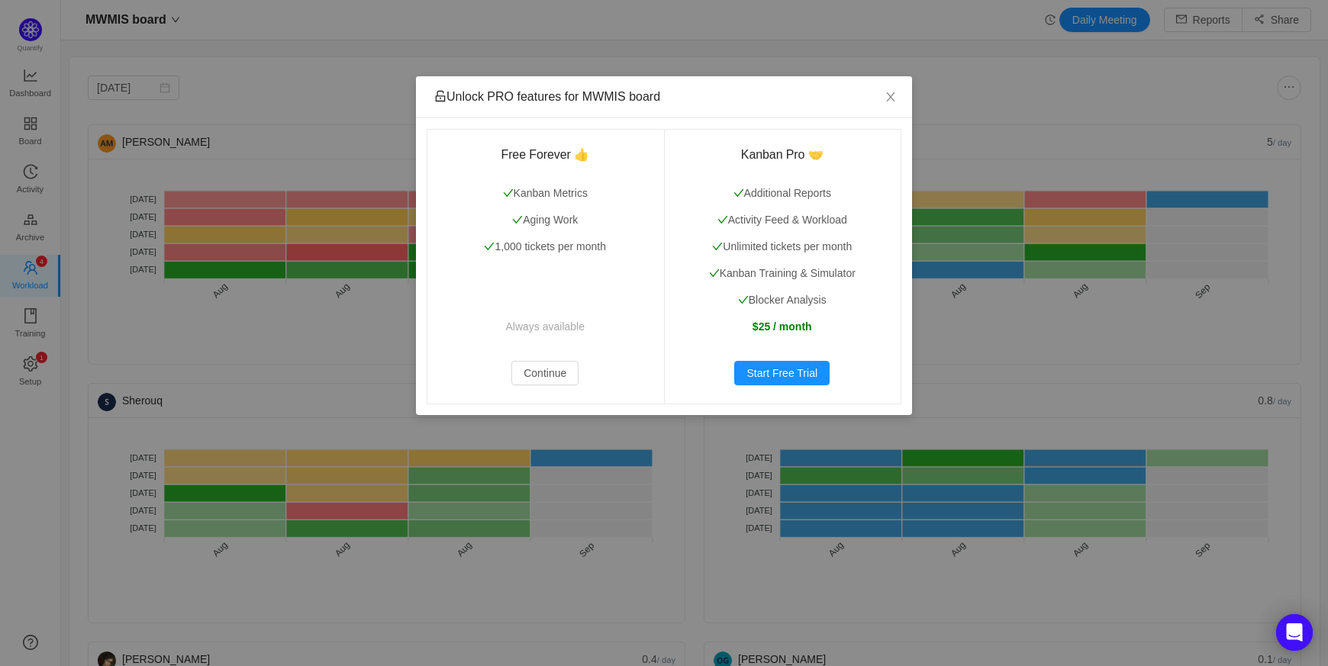
drag, startPoint x: 559, startPoint y: 368, endPoint x: 348, endPoint y: 53, distance: 378.9
click at [348, 53] on div "Unlock PRO features for MWMIS board Free Forever 👍 Kanban Metrics Aging Work 1,…" at bounding box center [664, 333] width 1328 height 666
click at [565, 379] on button "Continue" at bounding box center [544, 373] width 67 height 24
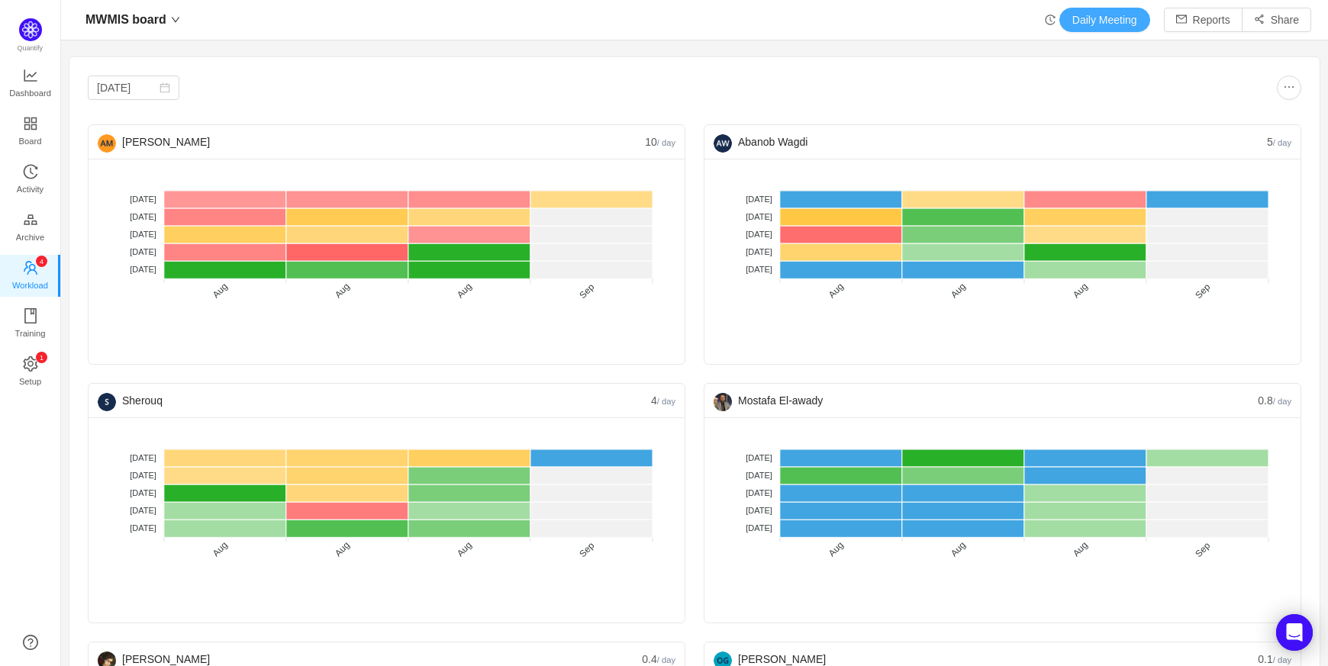
click at [1075, 29] on button "Daily Meeting" at bounding box center [1104, 20] width 91 height 24
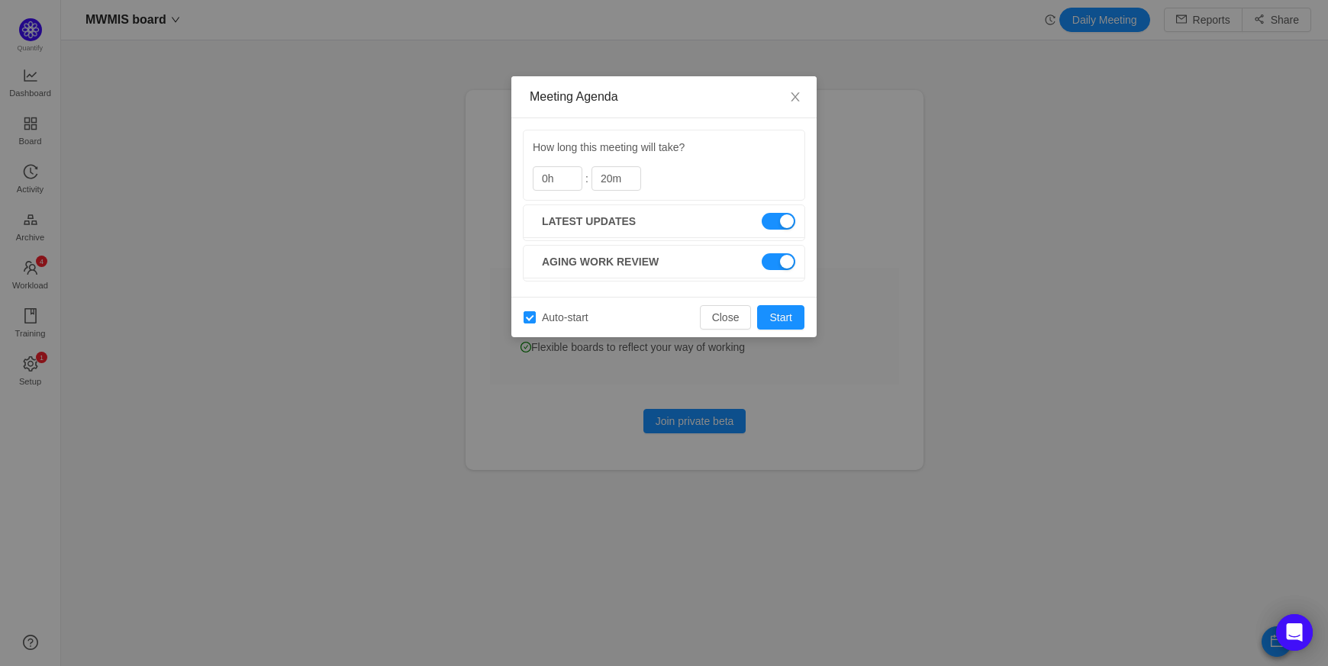
click at [1017, 167] on div "Meeting Agenda How long this meeting will take? 0h : 20m Latest updates Aging w…" at bounding box center [664, 333] width 1328 height 666
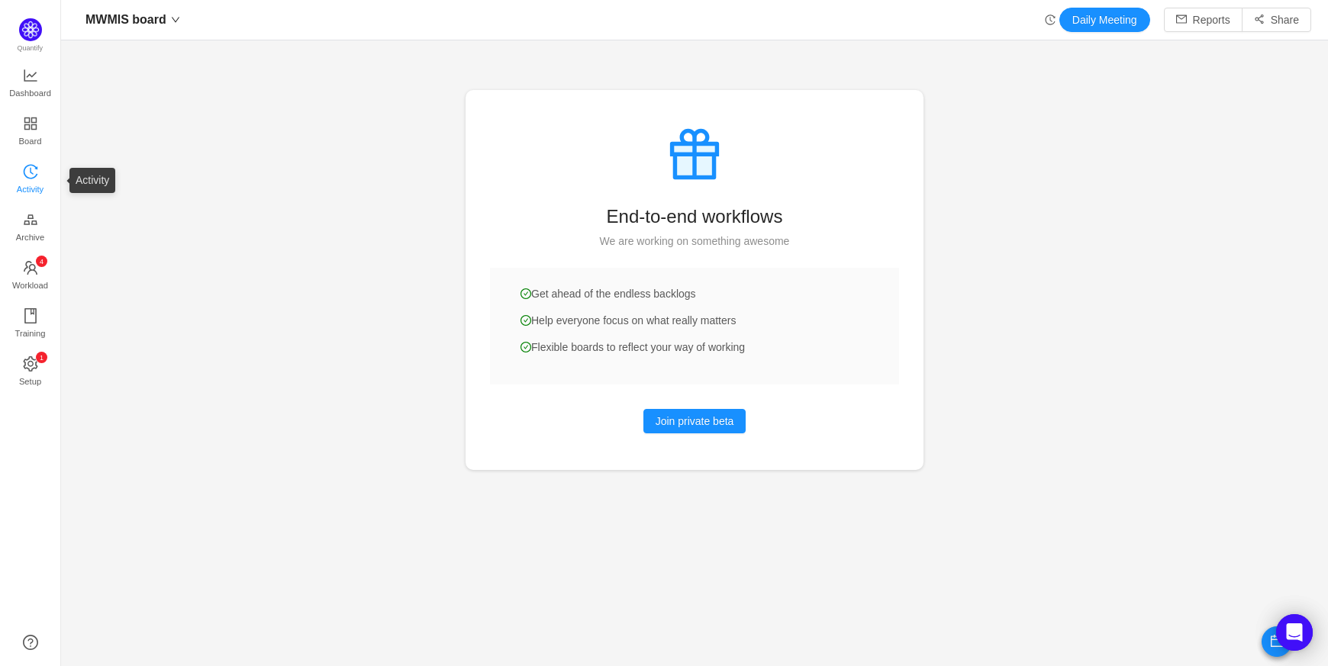
click at [20, 197] on span "Activity" at bounding box center [30, 189] width 27 height 31
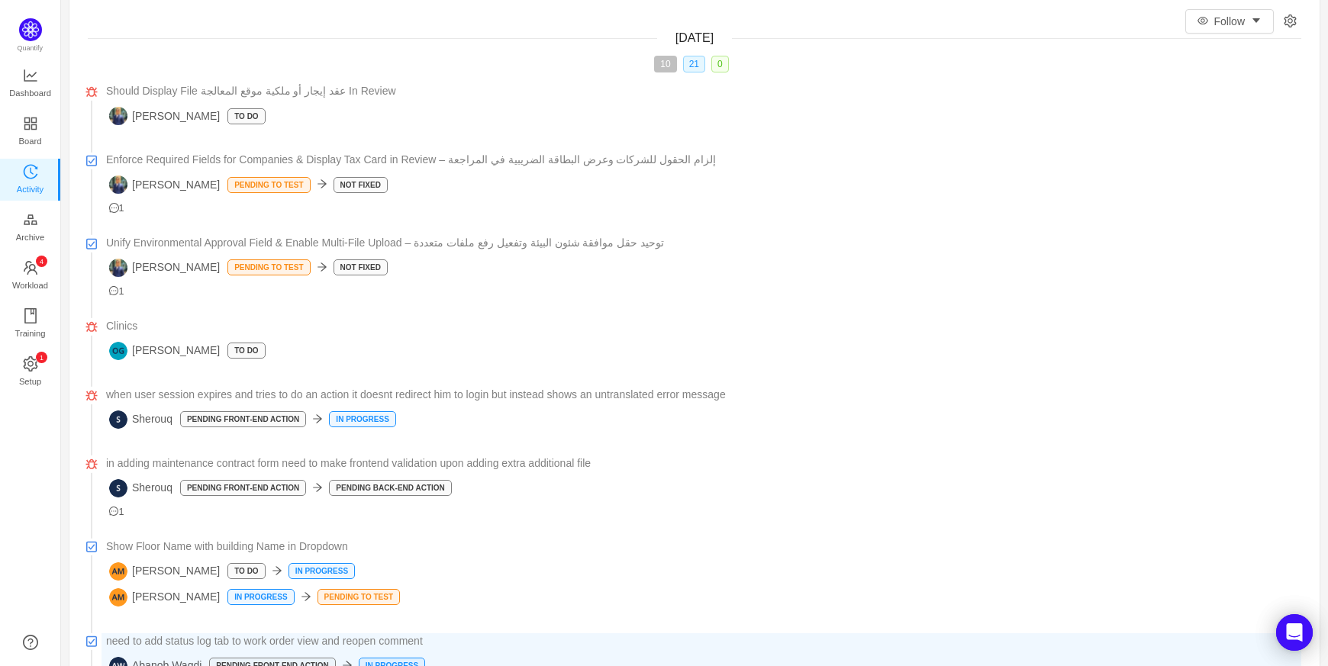
scroll to position [57, 0]
